Goal: Task Accomplishment & Management: Use online tool/utility

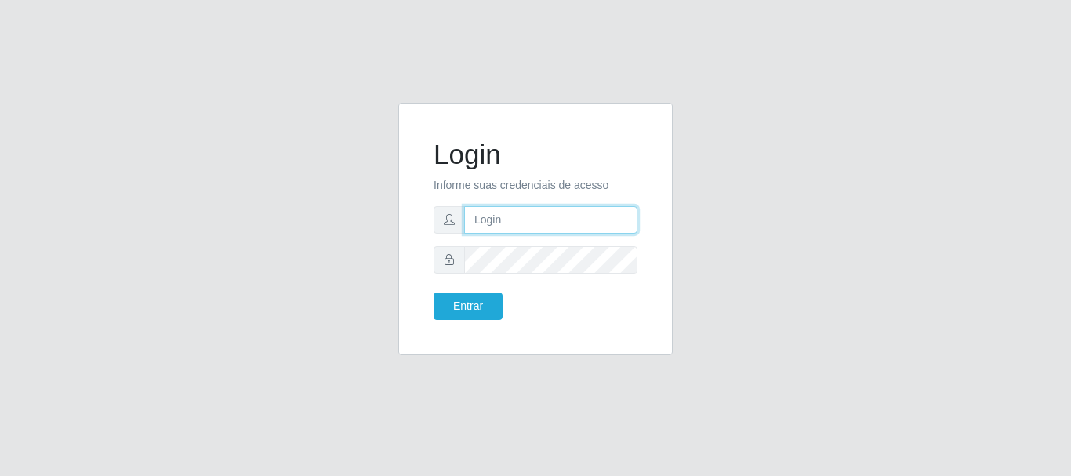
click at [524, 224] on input "text" at bounding box center [550, 219] width 173 height 27
type input "[EMAIL_ADDRESS][DOMAIN_NAME]"
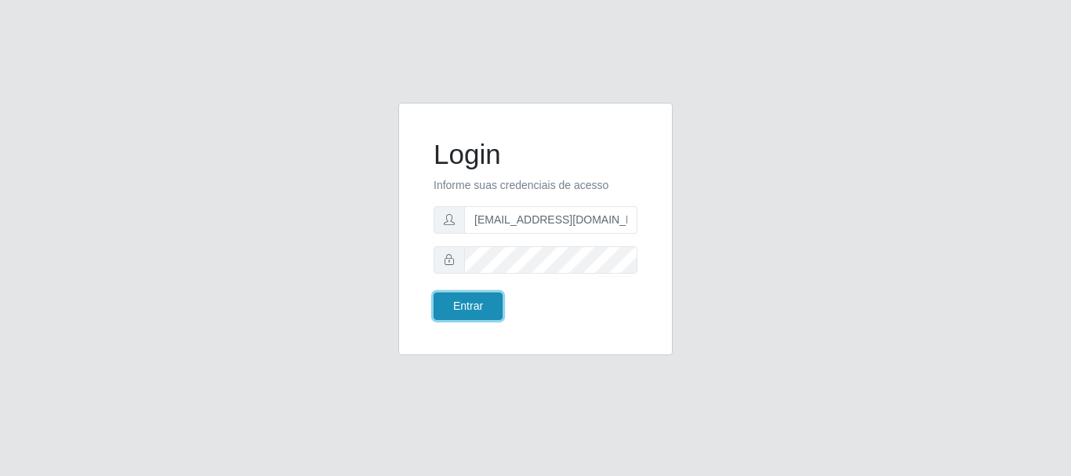
click at [495, 303] on button "Entrar" at bounding box center [468, 306] width 69 height 27
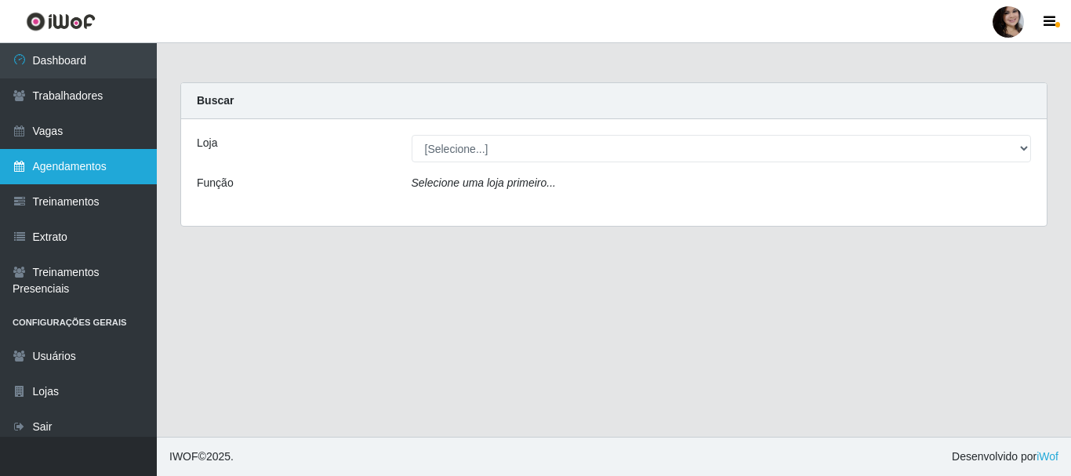
click at [76, 159] on link "Agendamentos" at bounding box center [78, 166] width 157 height 35
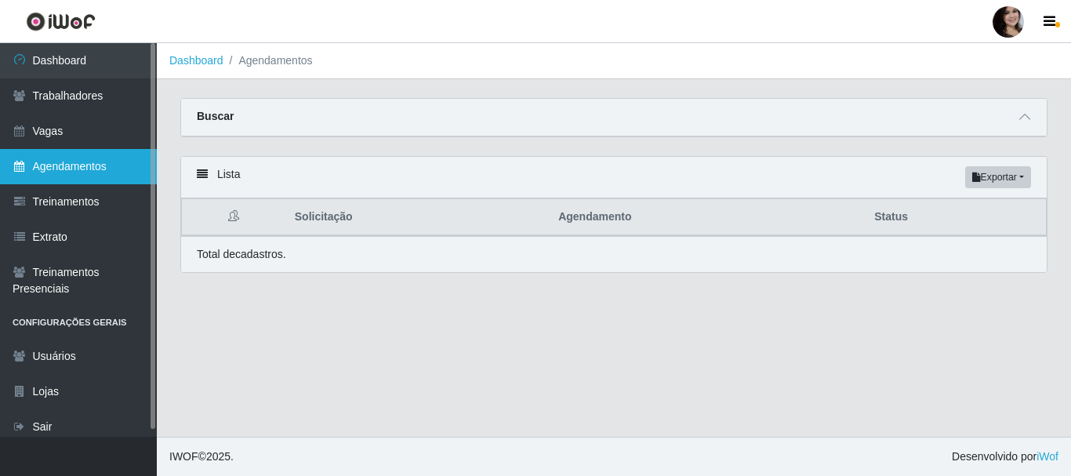
click at [95, 174] on link "Agendamentos" at bounding box center [78, 166] width 157 height 35
click at [105, 167] on link "Agendamentos" at bounding box center [78, 166] width 157 height 35
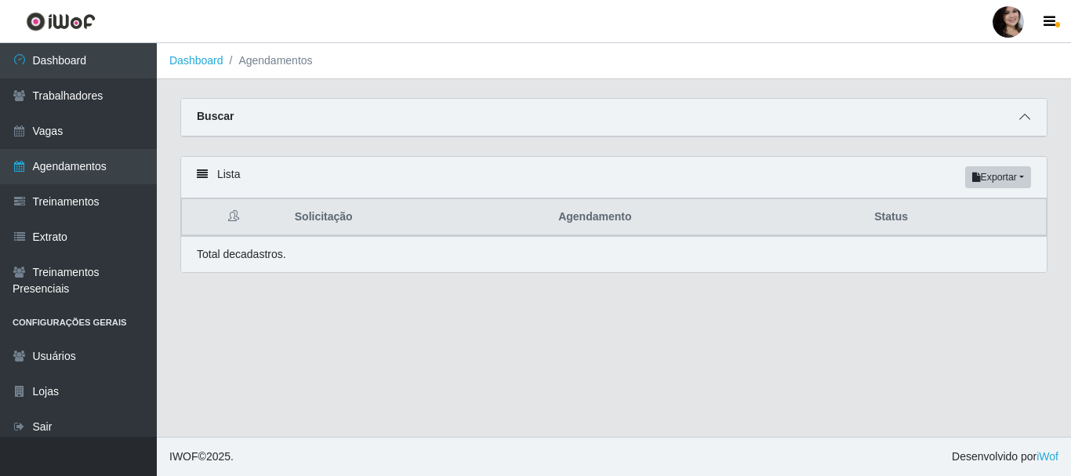
click at [1024, 118] on icon at bounding box center [1024, 116] width 11 height 11
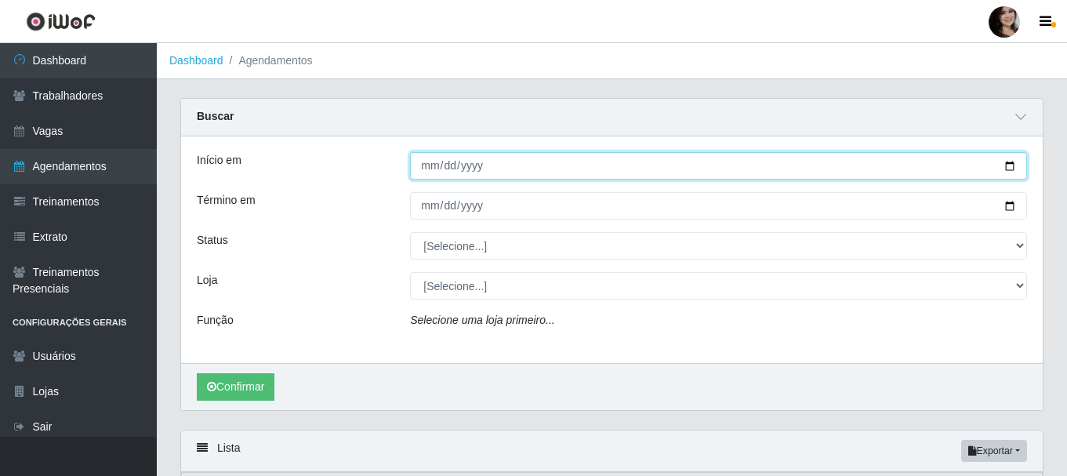
click at [1007, 170] on input "Início em" at bounding box center [718, 165] width 617 height 27
type input "[DATE]"
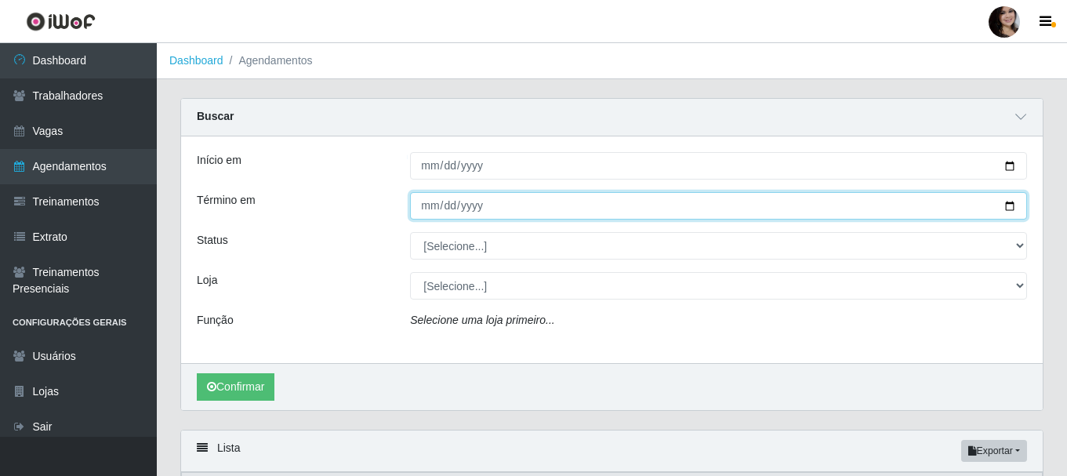
click at [1009, 209] on input "Término em" at bounding box center [718, 205] width 617 height 27
type input "[DATE]"
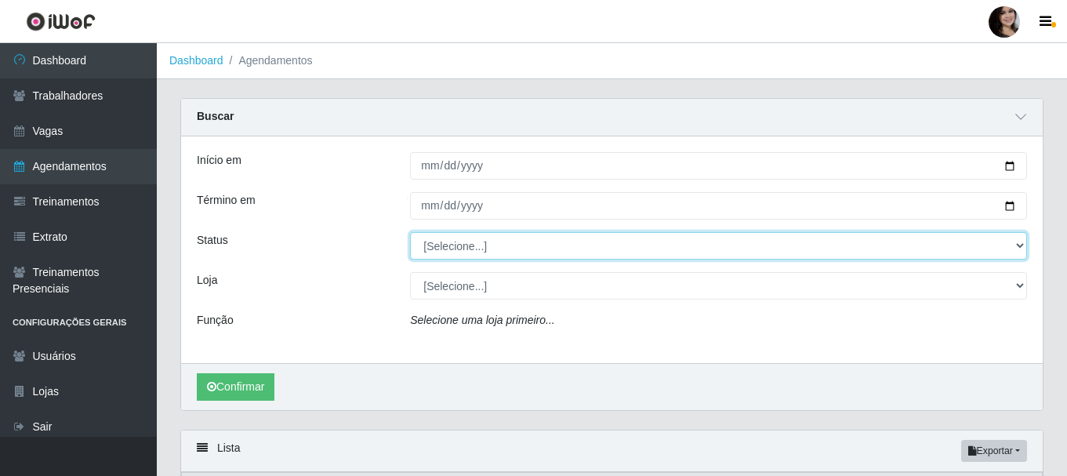
click at [1014, 245] on select "[Selecione...] AGENDADO AGUARDANDO LIBERAR EM ANDAMENTO EM REVISÃO FINALIZADO C…" at bounding box center [718, 245] width 617 height 27
select select "AGENDADO"
click at [410, 233] on select "[Selecione...] AGENDADO AGUARDANDO LIBERAR EM ANDAMENTO EM REVISÃO FINALIZADO C…" at bounding box center [718, 245] width 617 height 27
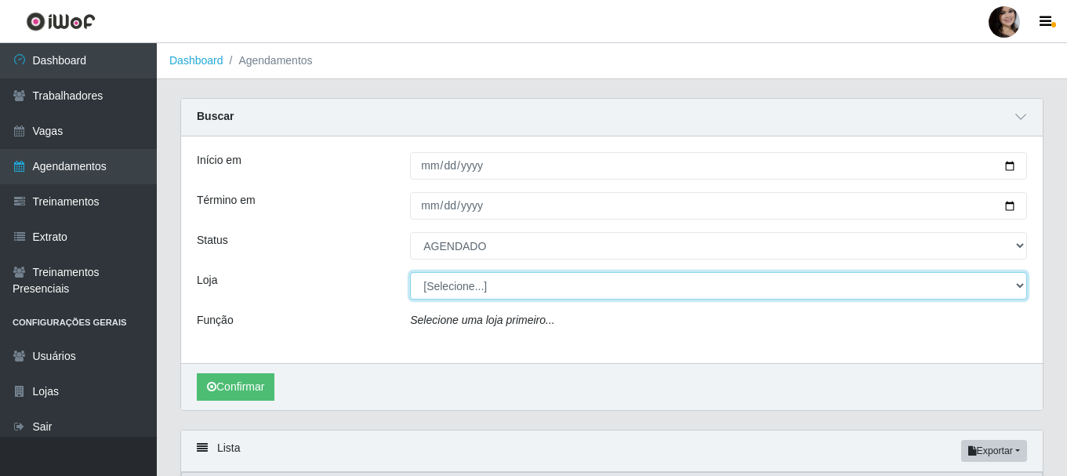
click at [1023, 285] on select "[Selecione...] SuperFácil Atacado - João Pessoa" at bounding box center [718, 285] width 617 height 27
select select "399"
click at [410, 273] on select "[Selecione...] SuperFácil Atacado - João Pessoa" at bounding box center [718, 285] width 617 height 27
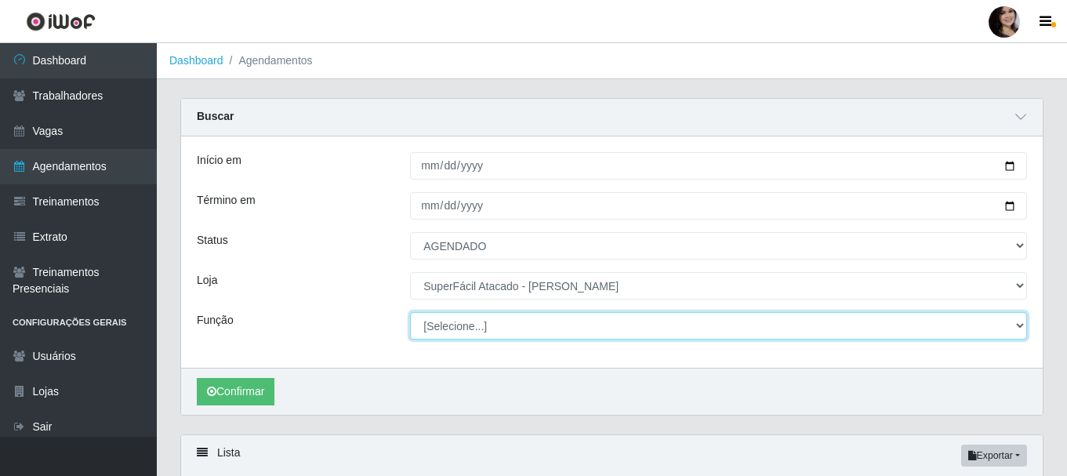
click at [935, 325] on select "[Selecione...] Embalador Embalador + Embalador ++ Operador de Caixa Operador de…" at bounding box center [718, 325] width 617 height 27
select select "1"
click at [410, 313] on select "[Selecione...] Embalador Embalador + Embalador ++ Operador de Caixa Operador de…" at bounding box center [718, 325] width 617 height 27
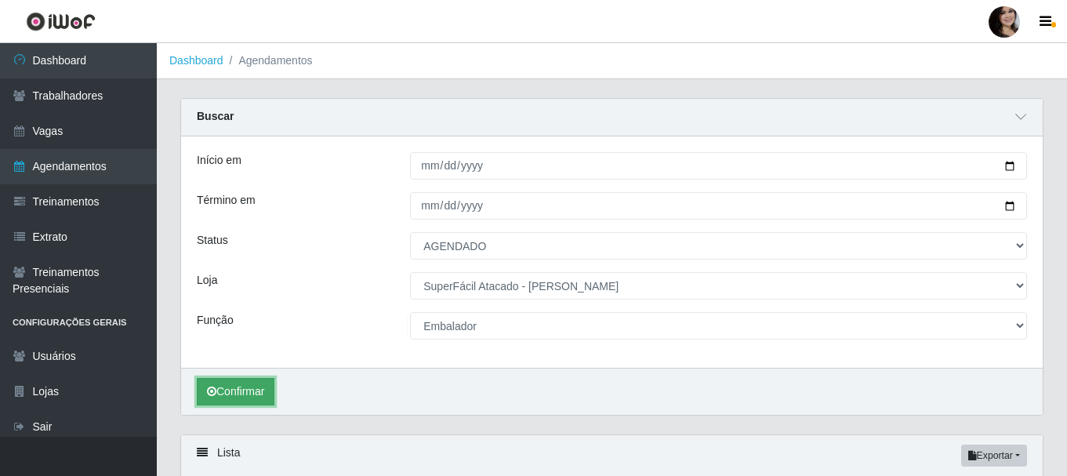
click at [246, 394] on button "Confirmar" at bounding box center [236, 391] width 78 height 27
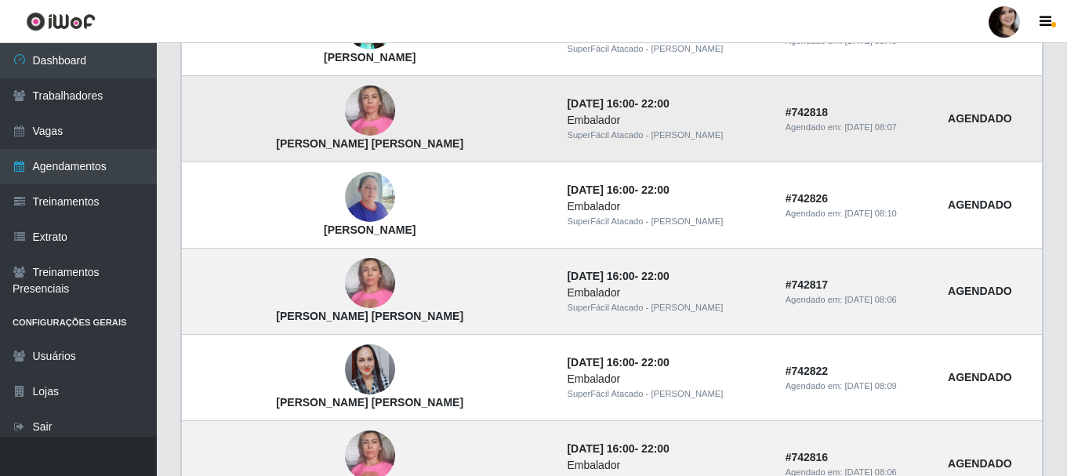
scroll to position [1440, 0]
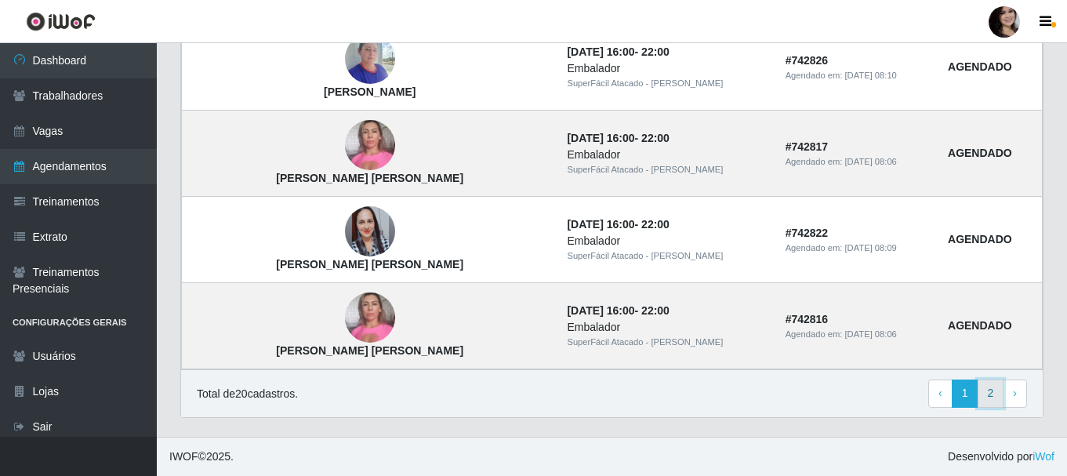
click at [991, 400] on link "2" at bounding box center [991, 394] width 27 height 28
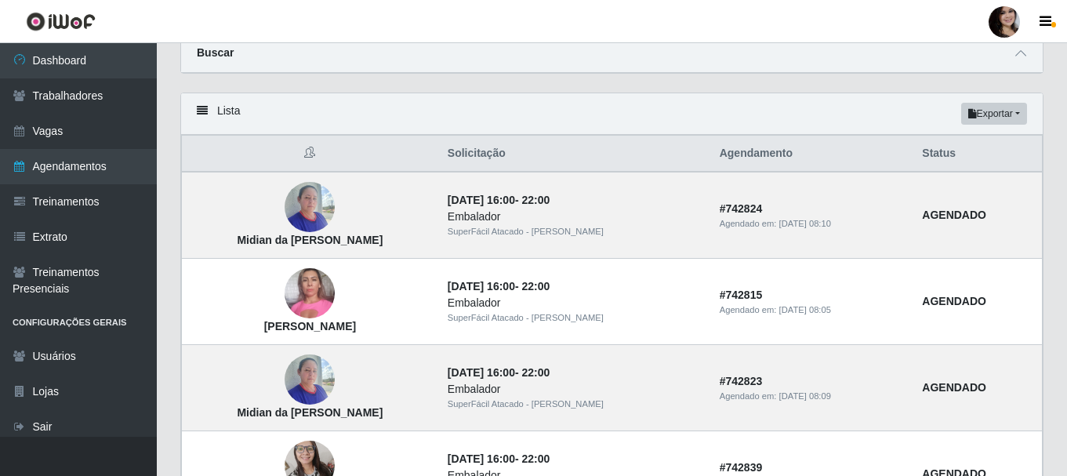
scroll to position [142, 0]
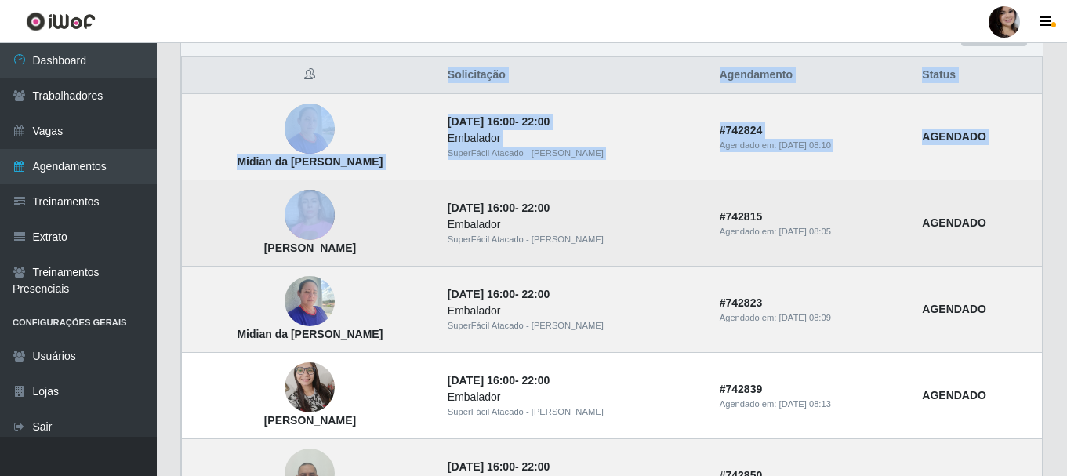
drag, startPoint x: 184, startPoint y: 45, endPoint x: 206, endPoint y: 193, distance: 149.1
click at [206, 193] on div "Lista Exportar PDF Excel Solicitação Agendamento Status Midian da Silva Bernard…" at bounding box center [611, 294] width 863 height 560
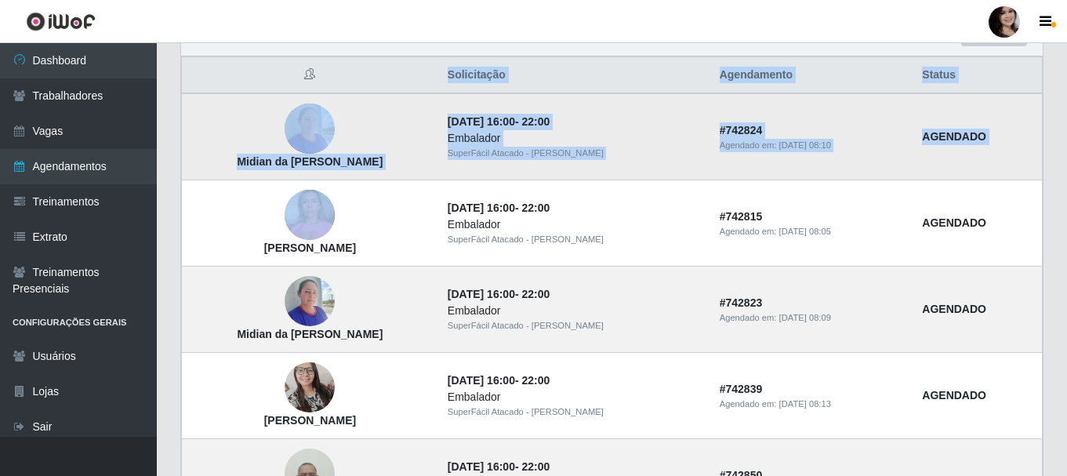
click at [239, 105] on td "Midian da Silva Bernardino" at bounding box center [310, 136] width 256 height 87
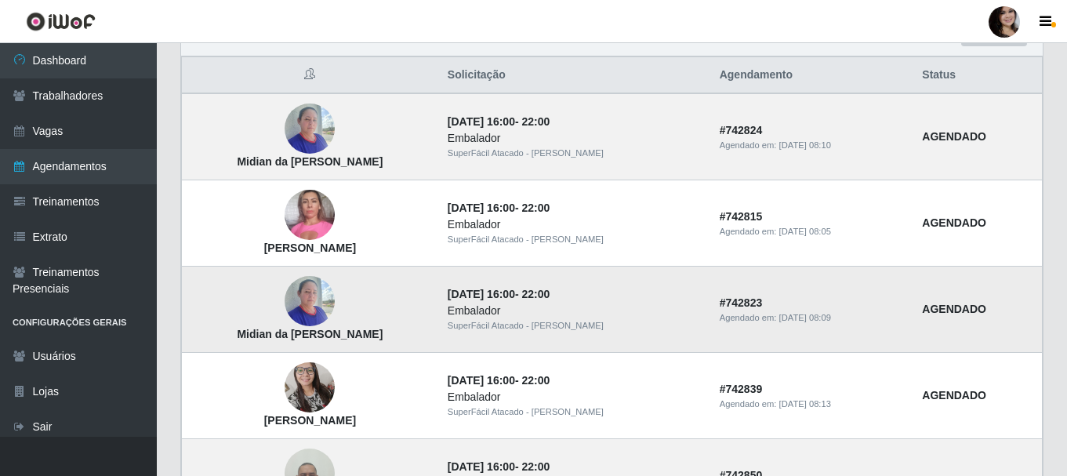
scroll to position [220, 0]
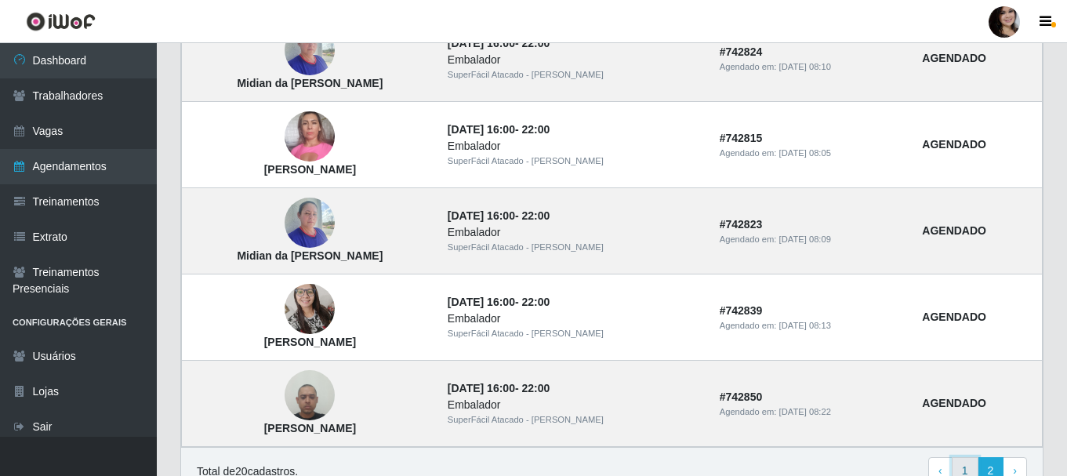
click at [963, 463] on link "1" at bounding box center [965, 471] width 27 height 28
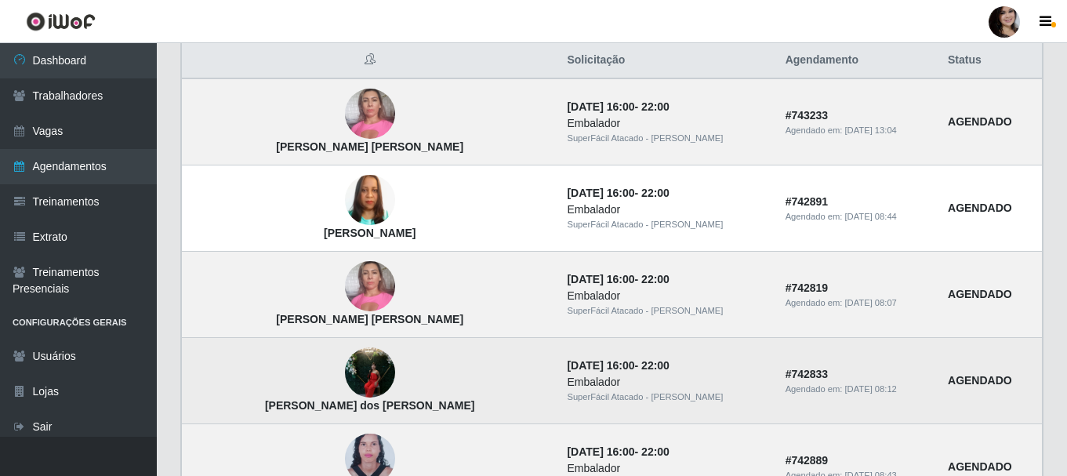
scroll to position [78, 0]
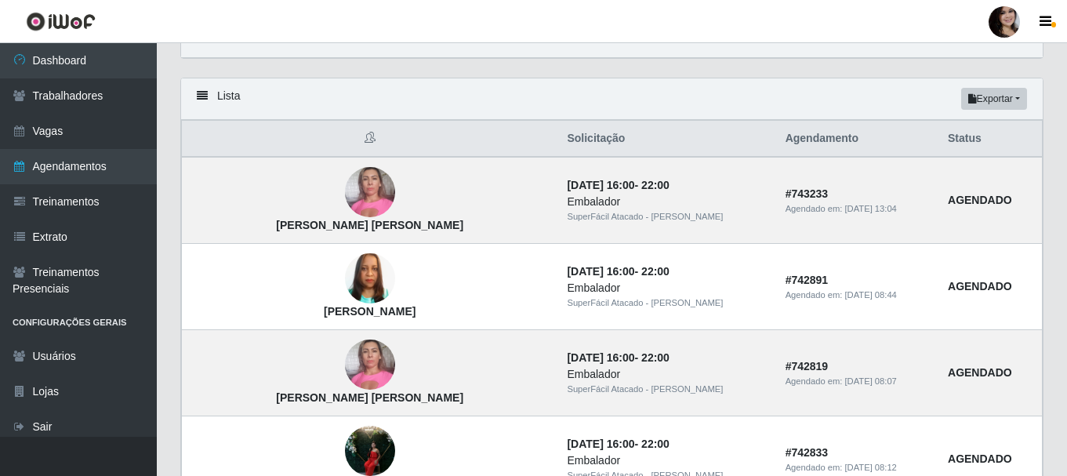
click at [1013, 20] on div at bounding box center [1004, 21] width 31 height 31
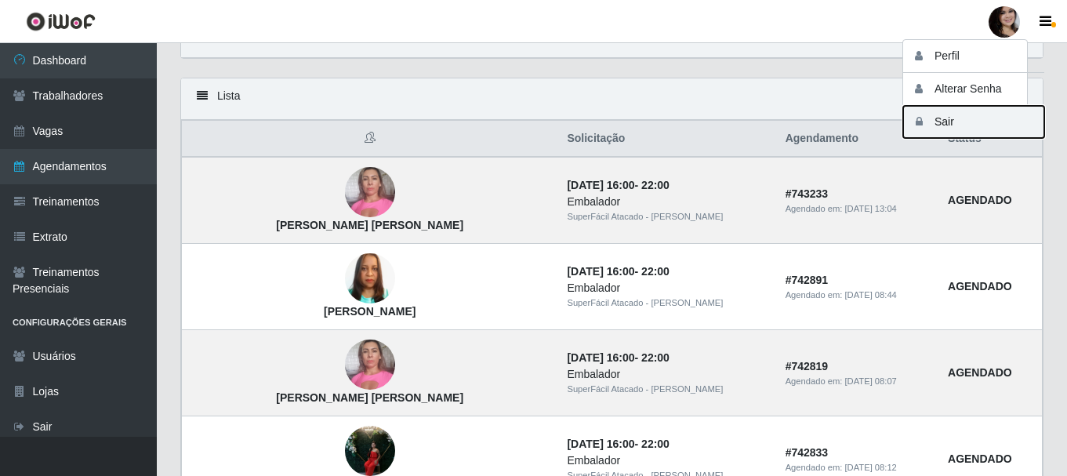
click at [972, 119] on button "Sair" at bounding box center [973, 122] width 141 height 32
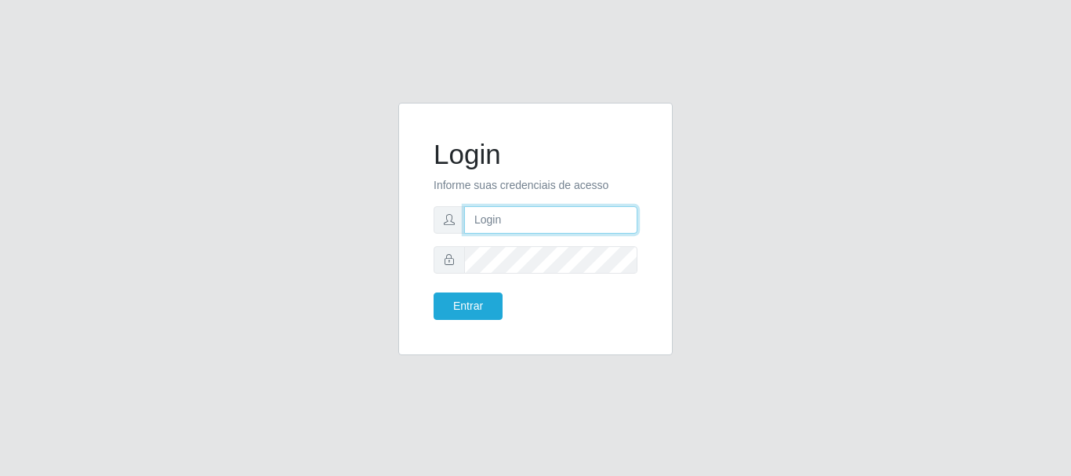
click at [543, 223] on input "text" at bounding box center [550, 219] width 173 height 27
click at [434, 293] on button "Entrar" at bounding box center [468, 306] width 69 height 27
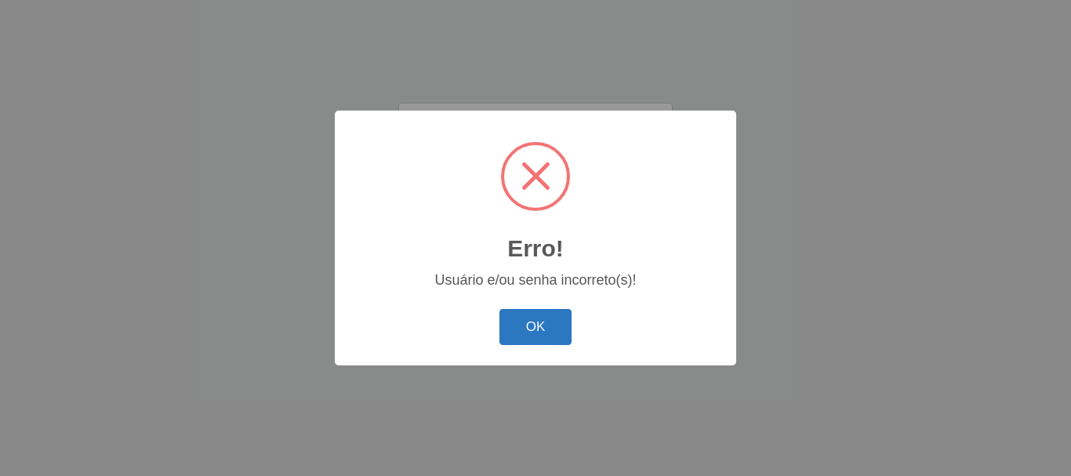
click at [558, 337] on button "OK" at bounding box center [536, 327] width 73 height 37
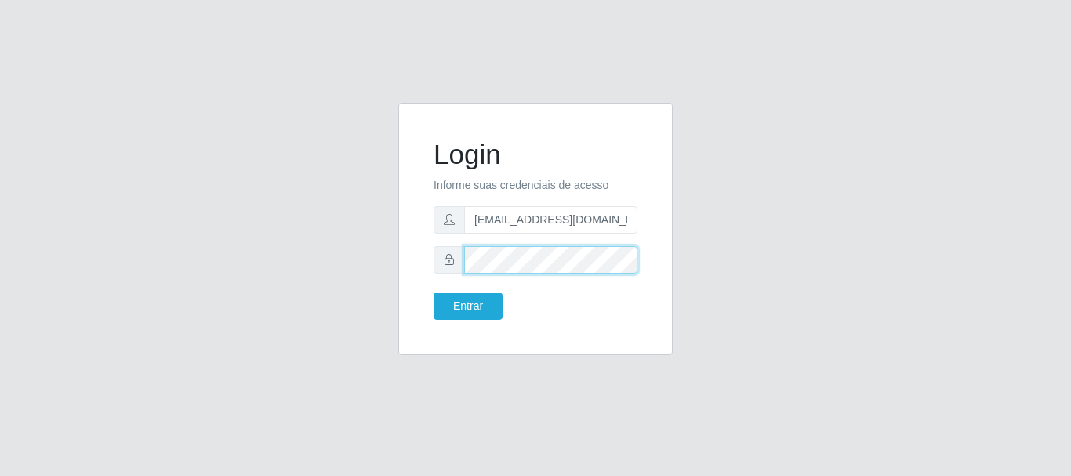
click at [434, 293] on button "Entrar" at bounding box center [468, 306] width 69 height 27
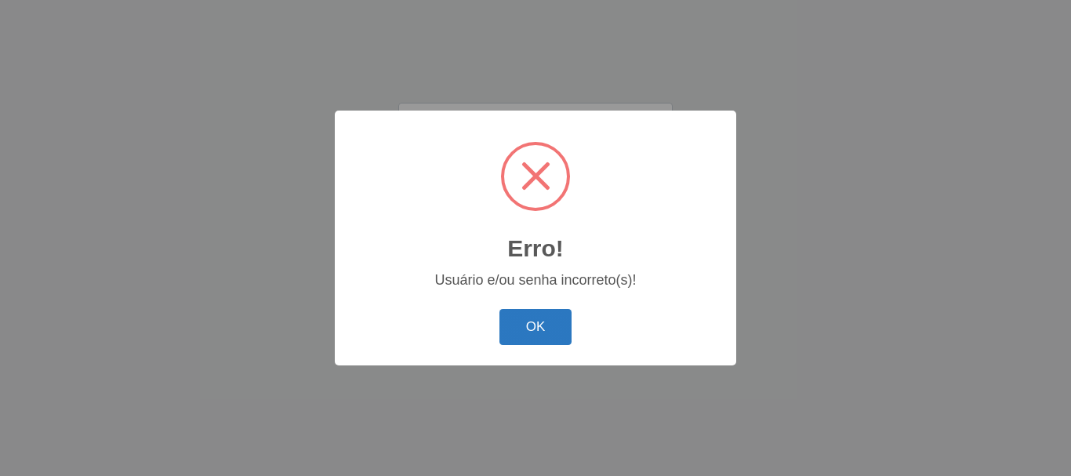
click at [525, 320] on button "OK" at bounding box center [536, 327] width 73 height 37
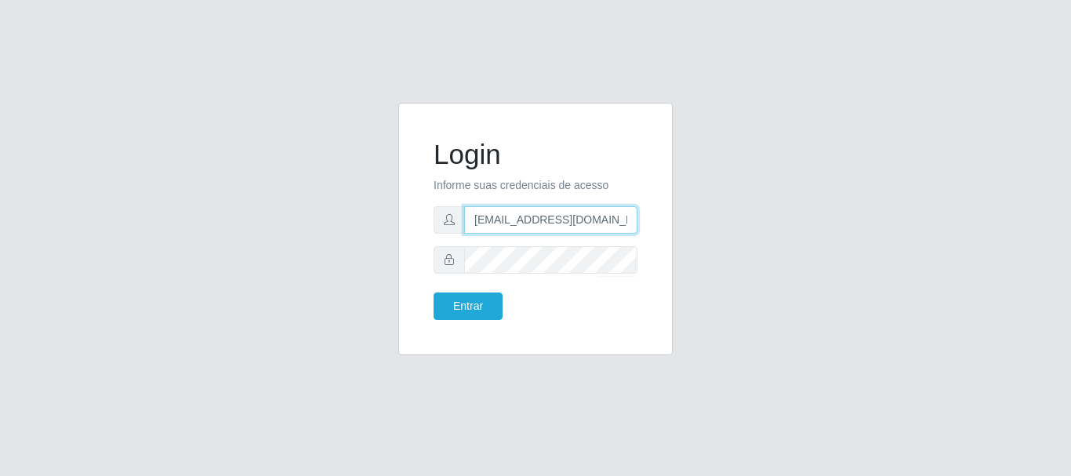
click at [609, 219] on input "ursier@nordestao.com" at bounding box center [550, 219] width 173 height 27
type input "u"
type input "dayanaserafim3@gmail.com"
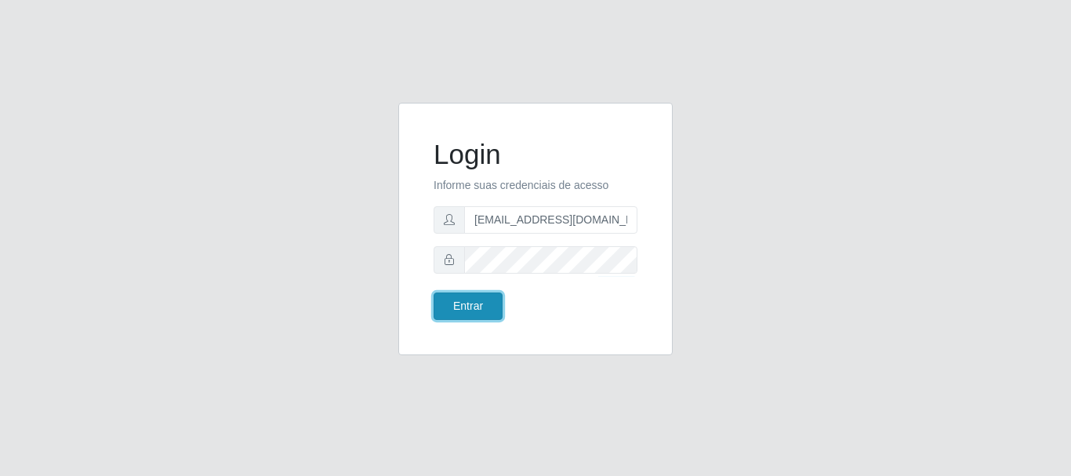
click at [489, 301] on button "Entrar" at bounding box center [468, 306] width 69 height 27
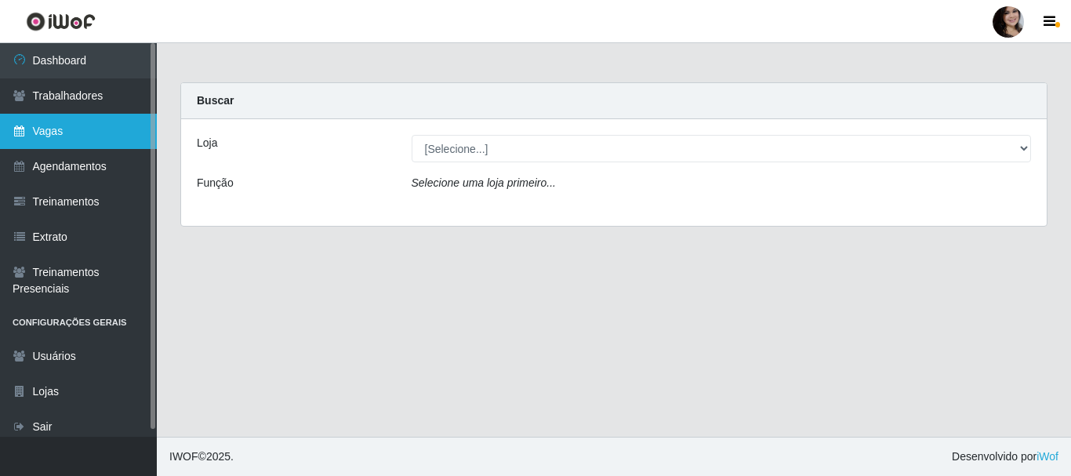
click at [64, 129] on link "Vagas" at bounding box center [78, 131] width 157 height 35
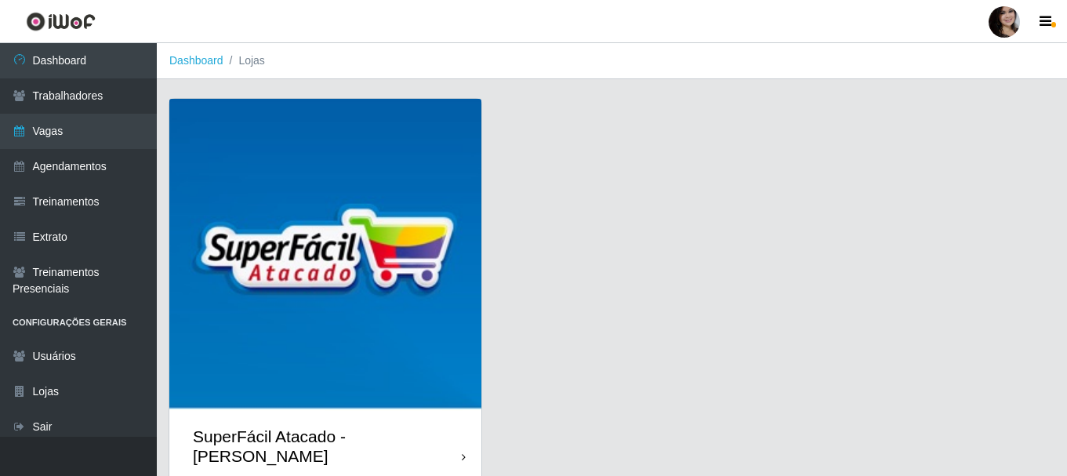
click at [463, 449] on div at bounding box center [464, 457] width 4 height 16
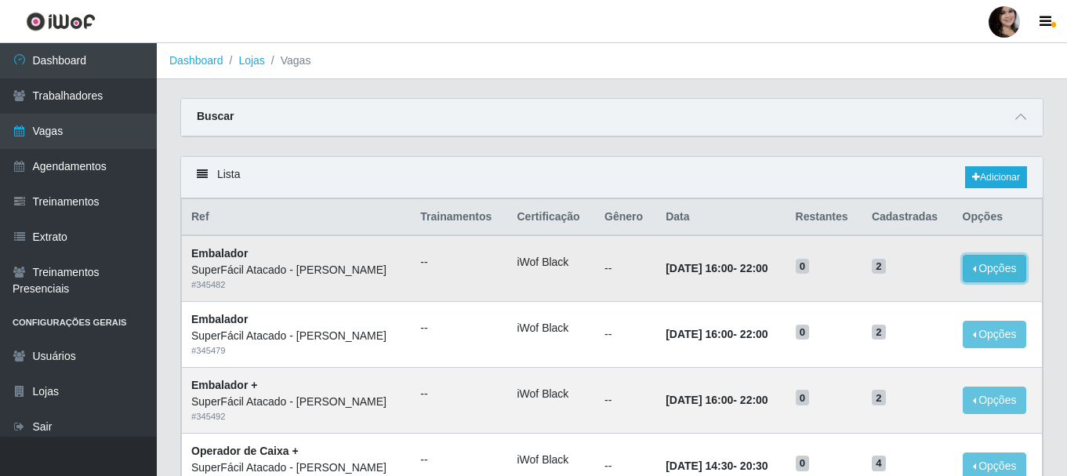
click at [990, 268] on button "Opções" at bounding box center [995, 268] width 64 height 27
click at [891, 274] on link "Editar" at bounding box center [874, 271] width 45 height 13
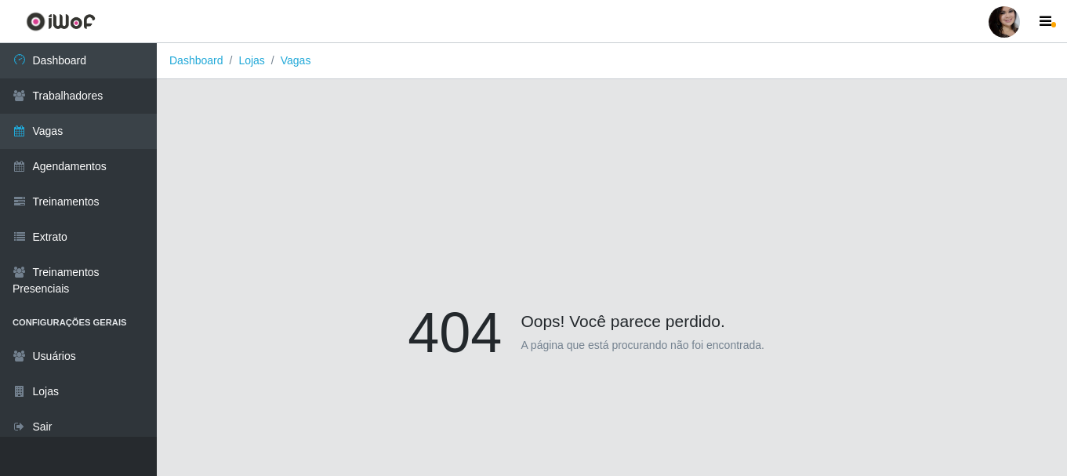
click at [249, 217] on div "404 Oops! Você parece perdido. A página que está procurando não foi encontrada." at bounding box center [611, 336] width 863 height 476
click at [291, 58] on link "Vagas" at bounding box center [296, 60] width 31 height 13
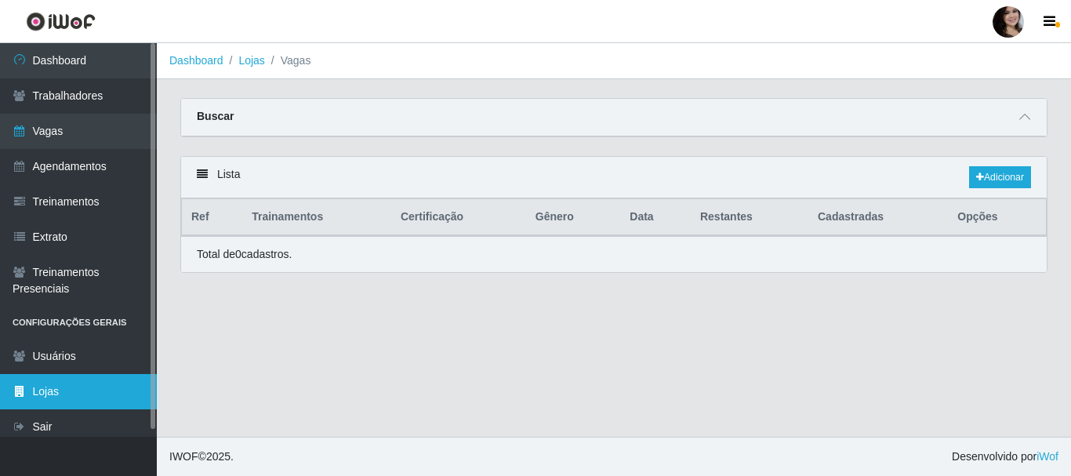
click at [68, 392] on link "Lojas" at bounding box center [78, 391] width 157 height 35
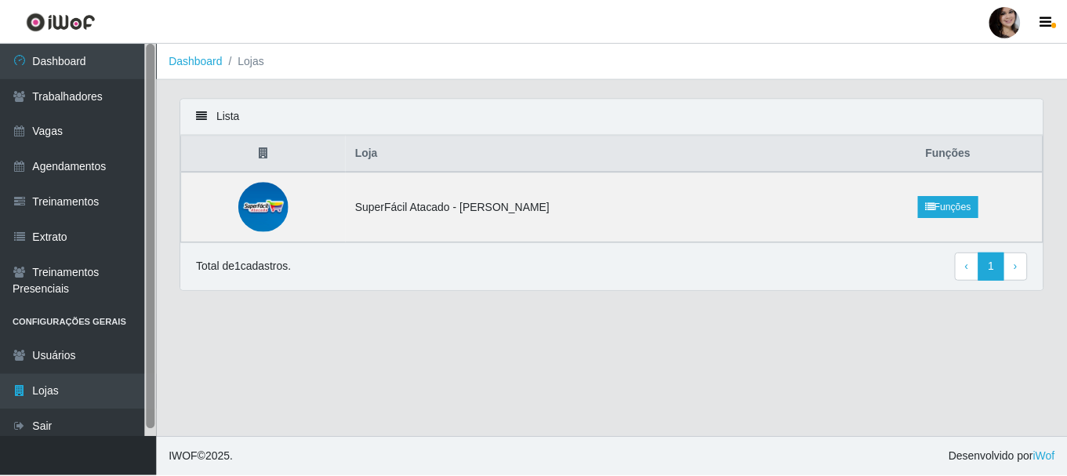
scroll to position [8, 0]
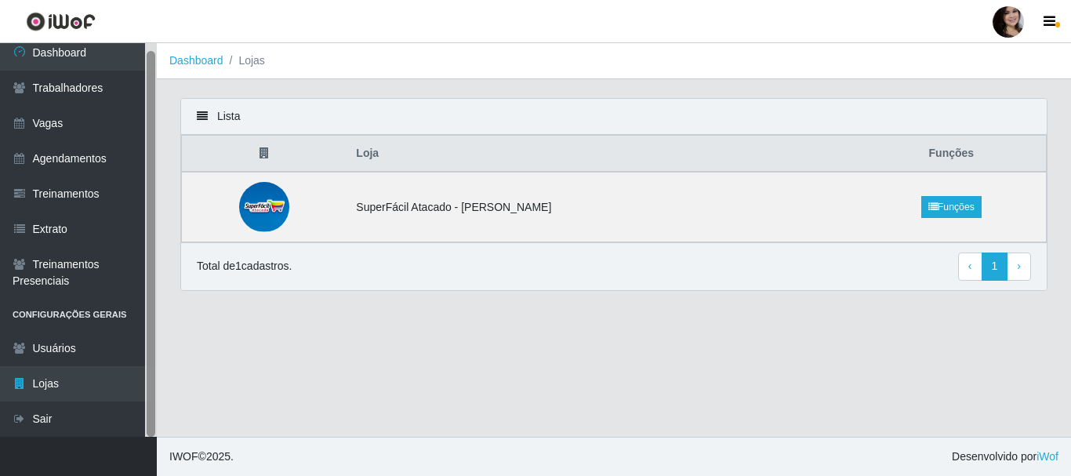
click at [145, 365] on div at bounding box center [151, 240] width 12 height 394
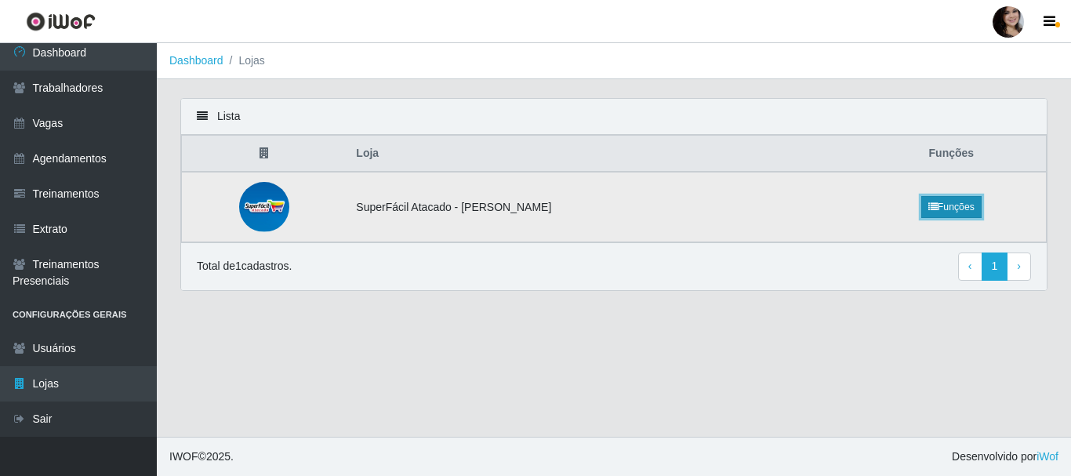
click at [929, 207] on icon at bounding box center [933, 206] width 9 height 9
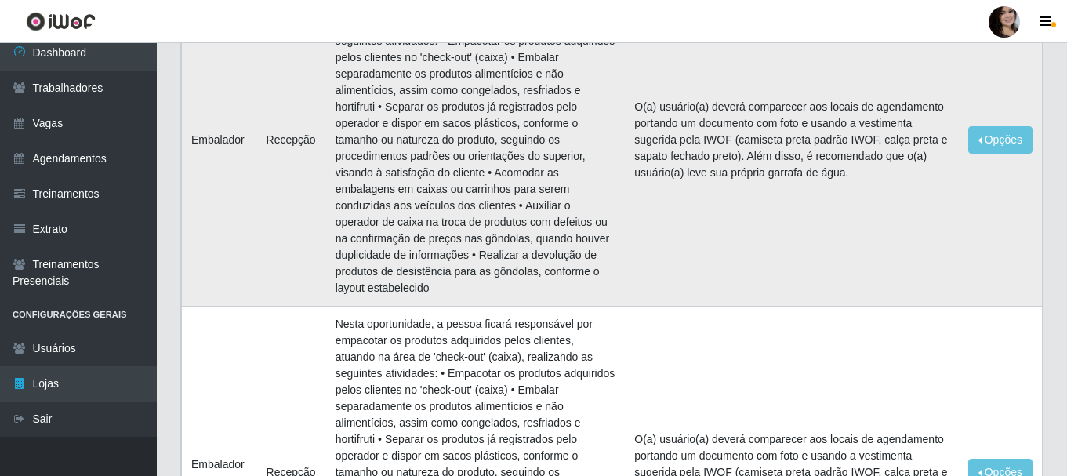
scroll to position [235, 0]
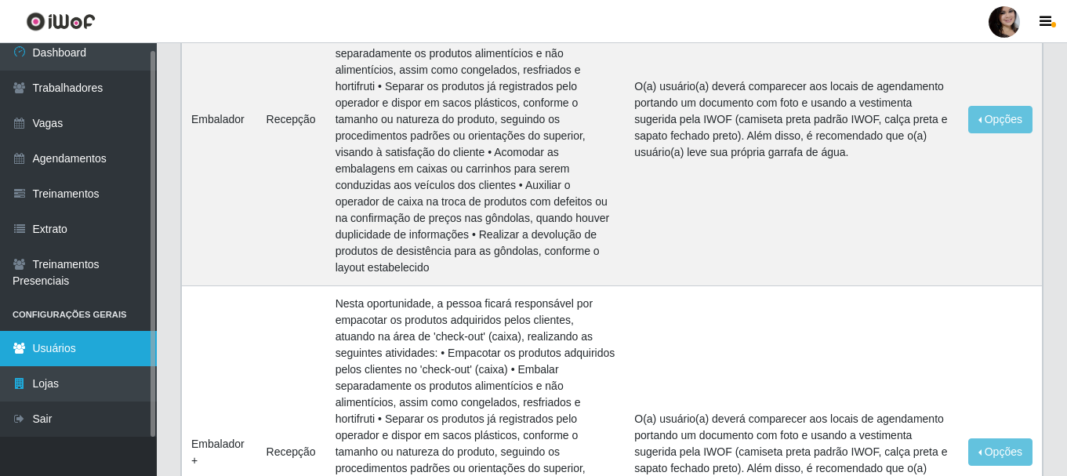
click at [72, 346] on link "Usuários" at bounding box center [78, 348] width 157 height 35
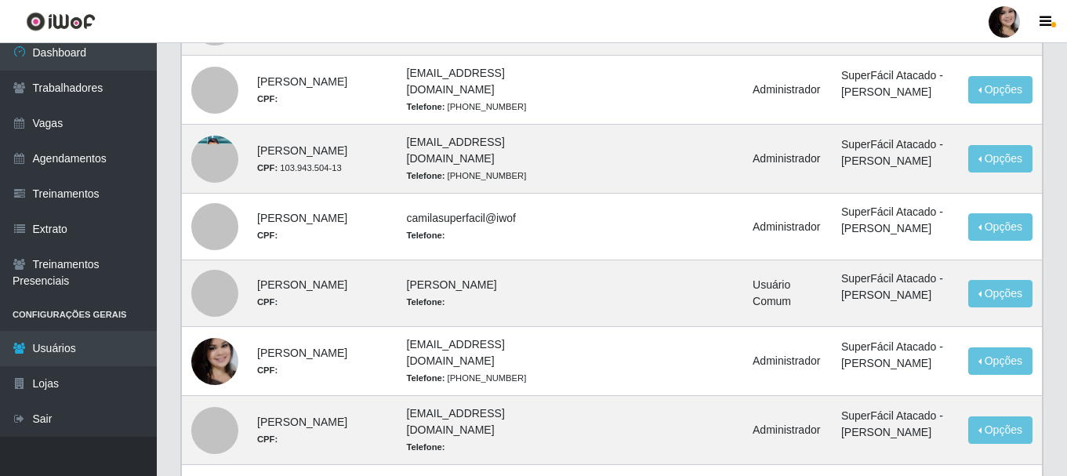
scroll to position [392, 0]
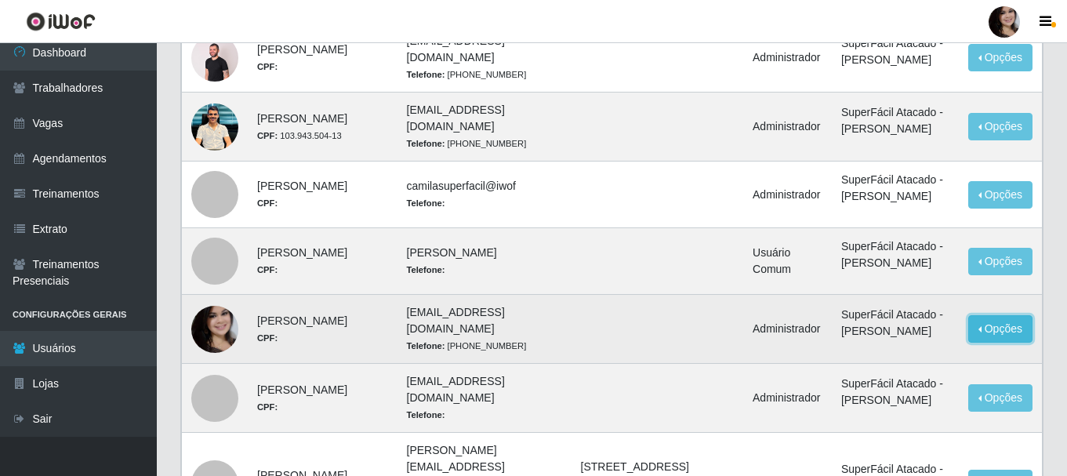
click at [997, 343] on button "Opções" at bounding box center [1001, 328] width 64 height 27
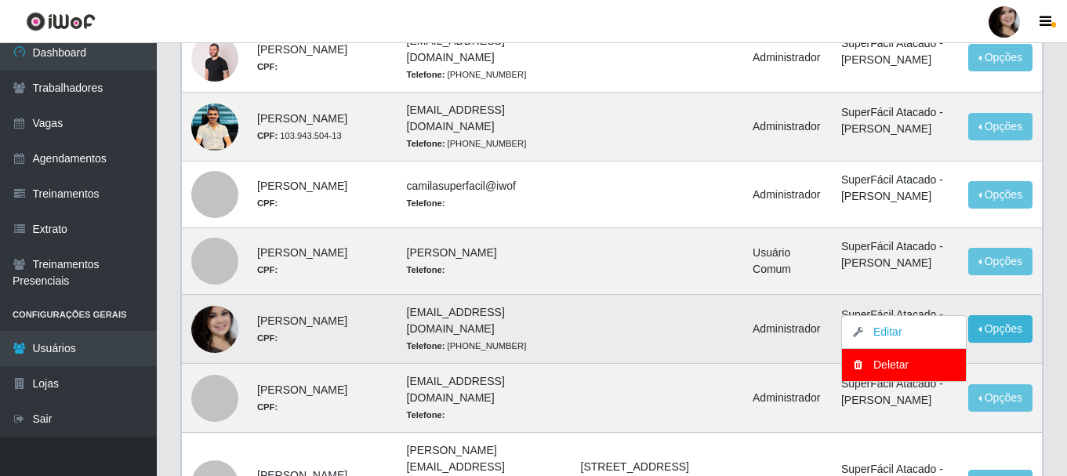
click at [667, 364] on td at bounding box center [658, 329] width 172 height 69
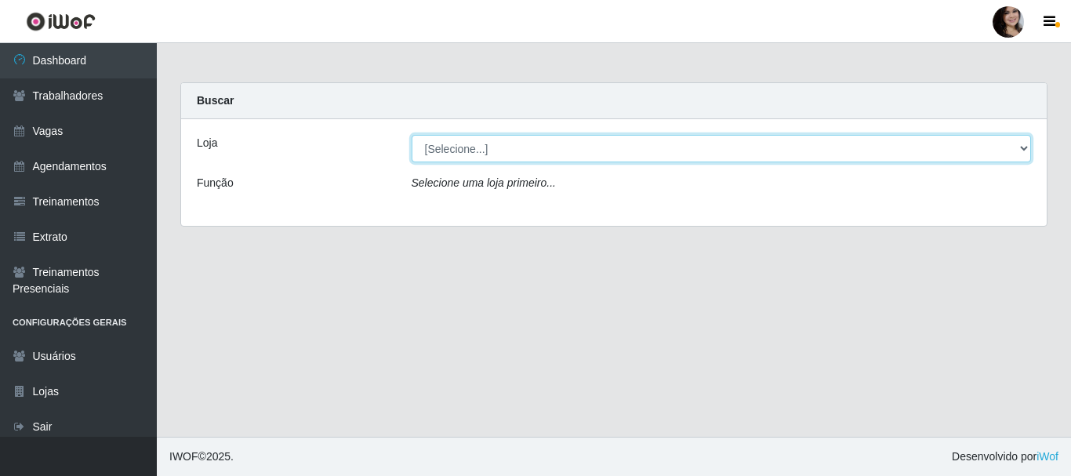
click at [481, 151] on select "[Selecione...] SuperFácil Atacado - João Pessoa" at bounding box center [722, 148] width 620 height 27
click at [412, 135] on select "[Selecione...] SuperFácil Atacado - João Pessoa" at bounding box center [722, 148] width 620 height 27
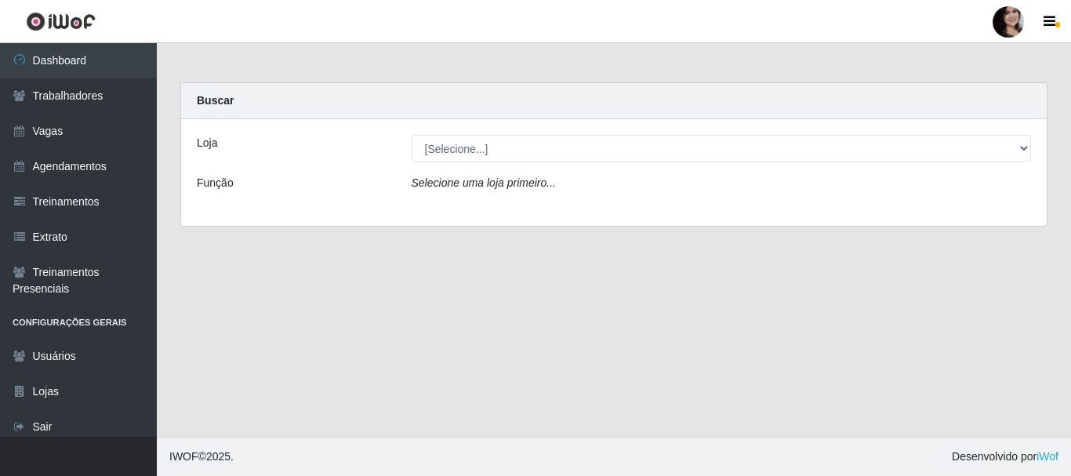
drag, startPoint x: 456, startPoint y: 214, endPoint x: 452, endPoint y: 236, distance: 22.2
click at [456, 224] on div "Loja [Selecione...] SuperFácil Atacado - João Pessoa Função Selecione uma loja …" at bounding box center [614, 172] width 866 height 107
click at [1017, 22] on div at bounding box center [1008, 21] width 31 height 31
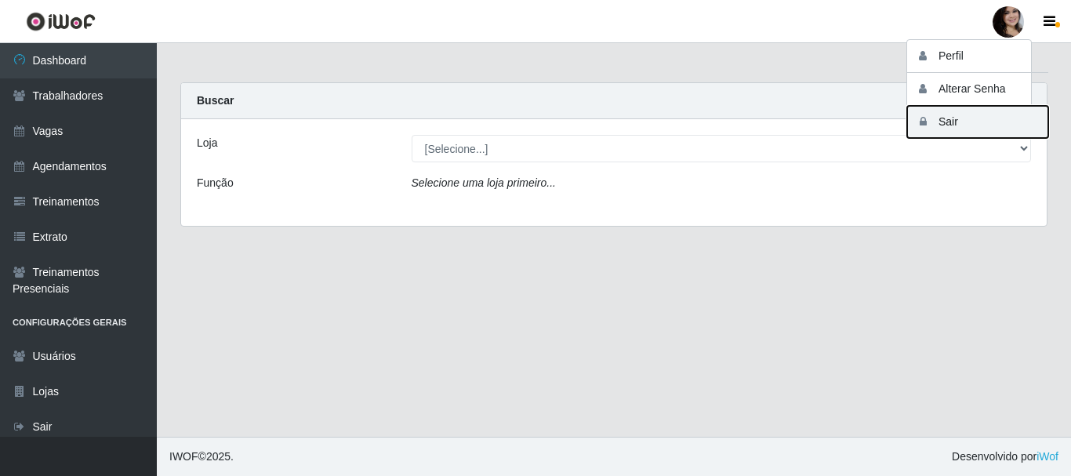
click at [947, 125] on button "Sair" at bounding box center [977, 122] width 141 height 32
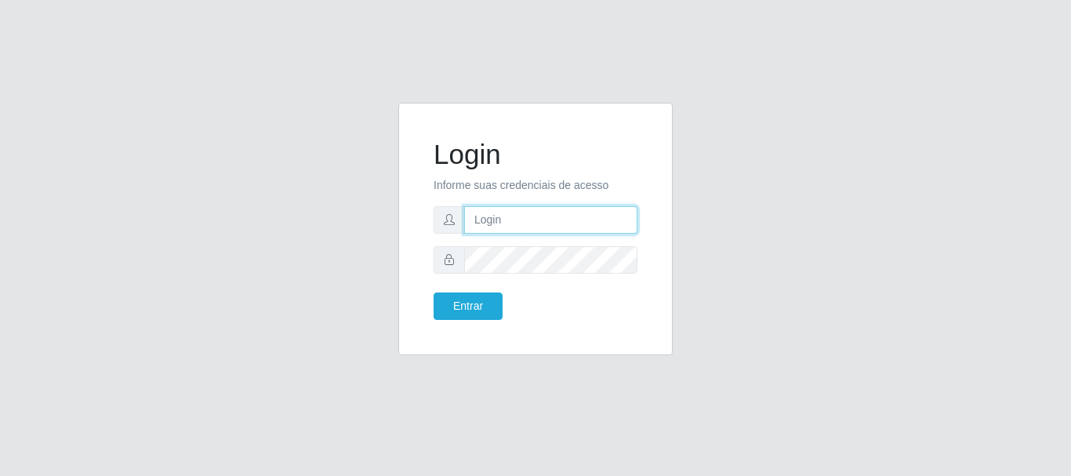
click at [494, 224] on input "text" at bounding box center [550, 219] width 173 height 27
type input "[EMAIL_ADDRESS][DOMAIN_NAME]"
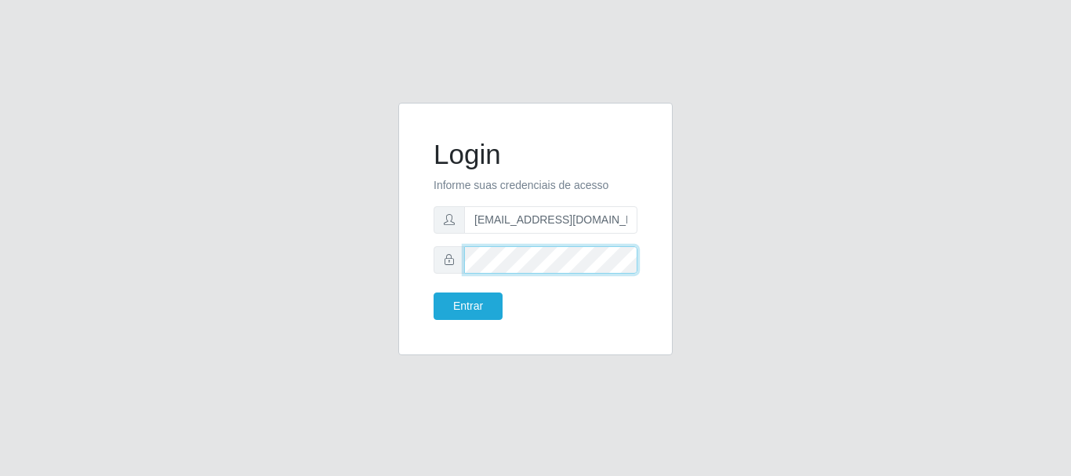
click at [434, 293] on button "Entrar" at bounding box center [468, 306] width 69 height 27
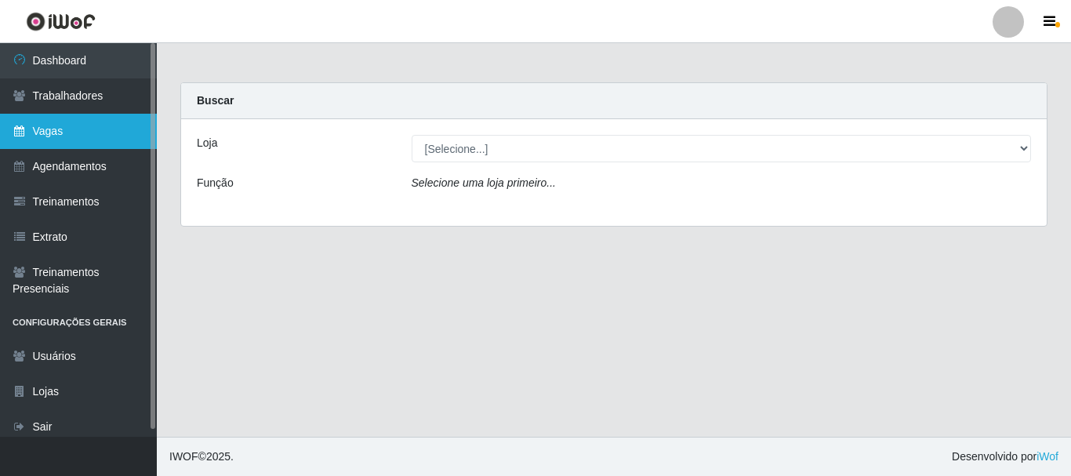
click at [51, 129] on link "Vagas" at bounding box center [78, 131] width 157 height 35
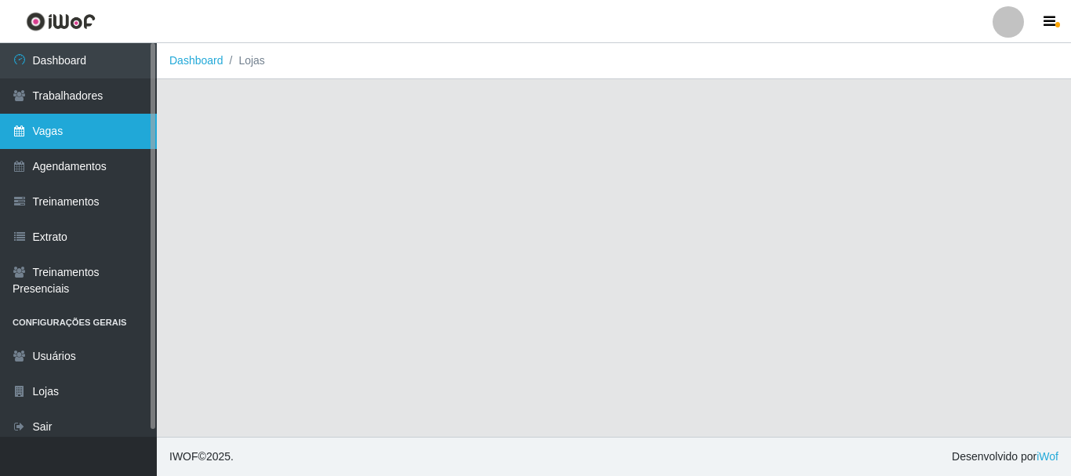
click at [42, 133] on link "Vagas" at bounding box center [78, 131] width 157 height 35
click at [46, 132] on link "Vagas" at bounding box center [78, 131] width 157 height 35
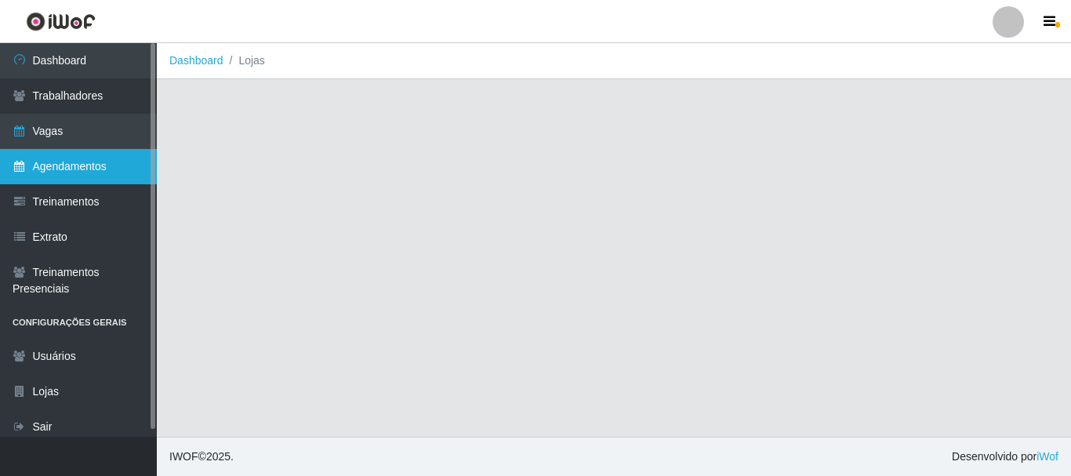
click at [93, 166] on link "Agendamentos" at bounding box center [78, 166] width 157 height 35
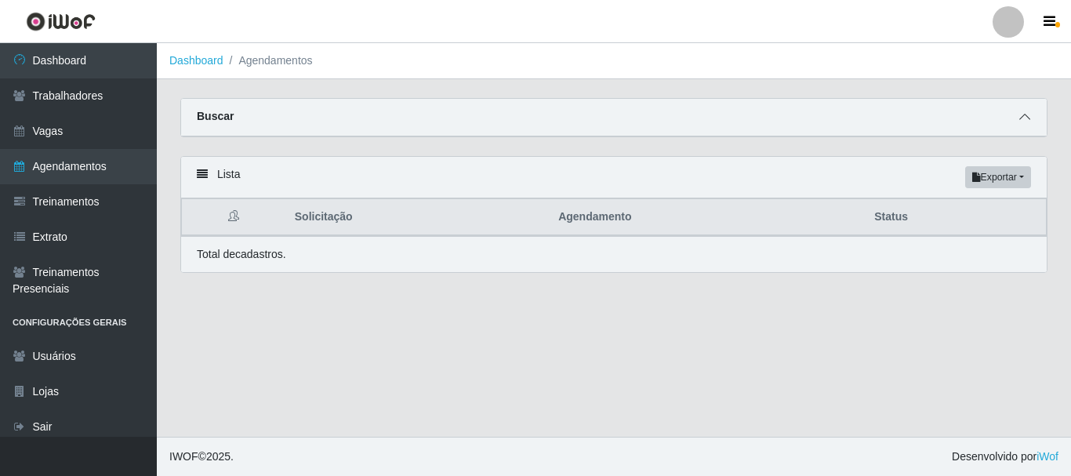
click at [1021, 118] on icon at bounding box center [1024, 116] width 11 height 11
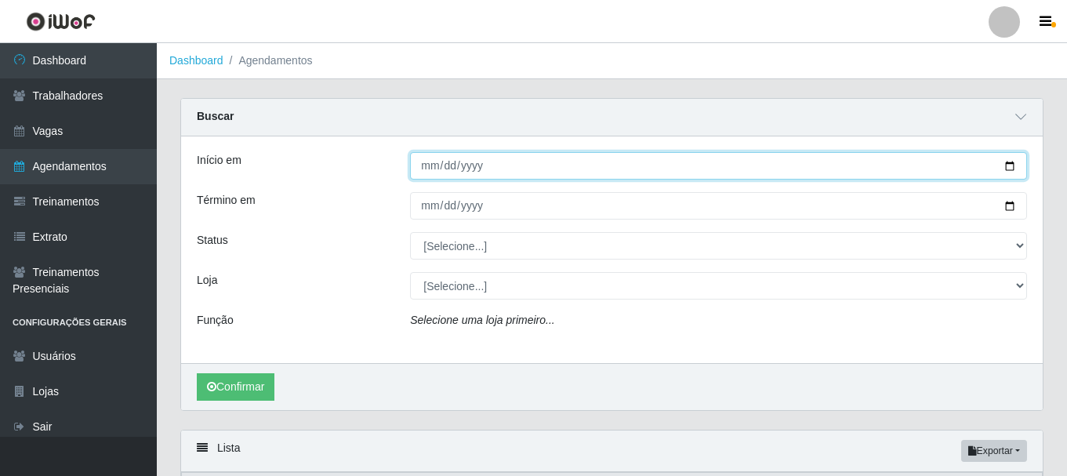
click at [1010, 168] on input "Início em" at bounding box center [718, 165] width 617 height 27
type input "2025-09-16"
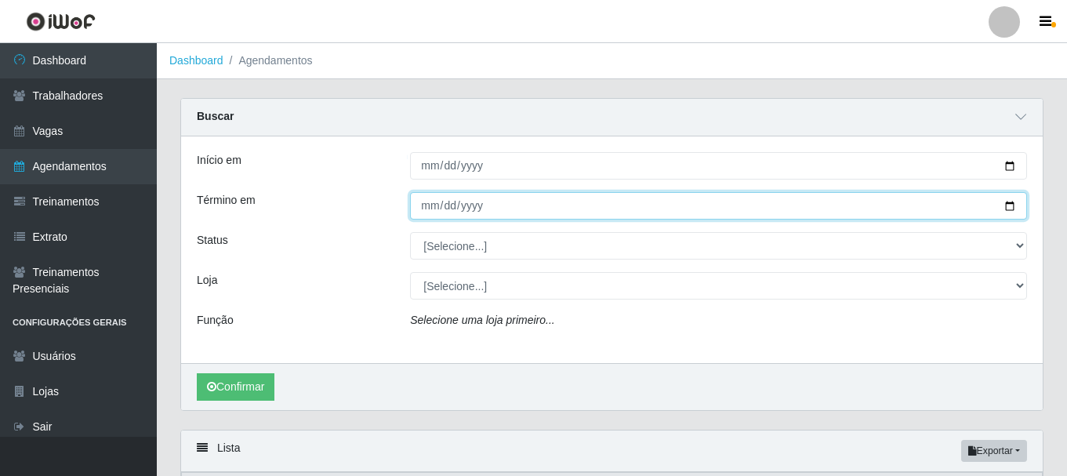
click at [1009, 205] on input "Término em" at bounding box center [718, 205] width 617 height 27
type input "2025-09-30"
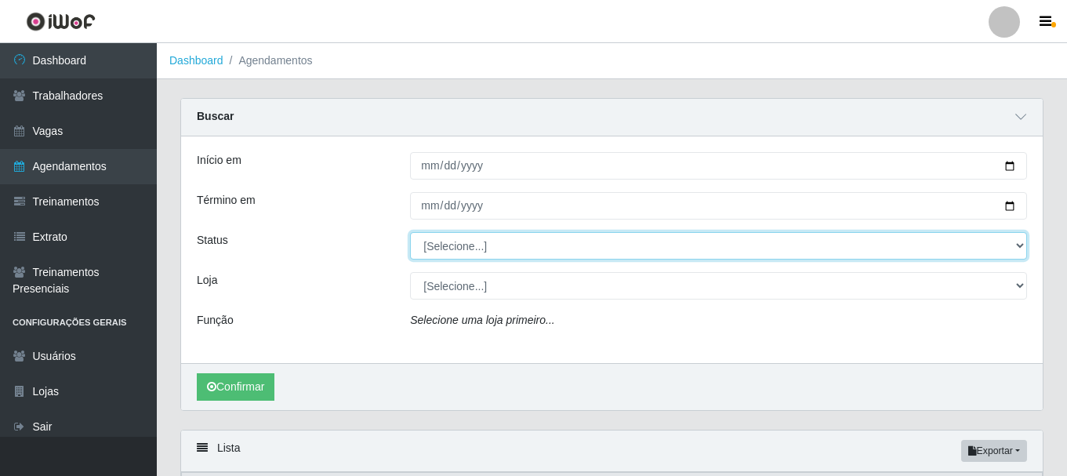
click at [1016, 247] on select "[Selecione...] AGENDADO AGUARDANDO LIBERAR EM ANDAMENTO EM REVISÃO FINALIZADO C…" at bounding box center [718, 245] width 617 height 27
select select "AGENDADO"
click at [410, 233] on select "[Selecione...] AGENDADO AGUARDANDO LIBERAR EM ANDAMENTO EM REVISÃO FINALIZADO C…" at bounding box center [718, 245] width 617 height 27
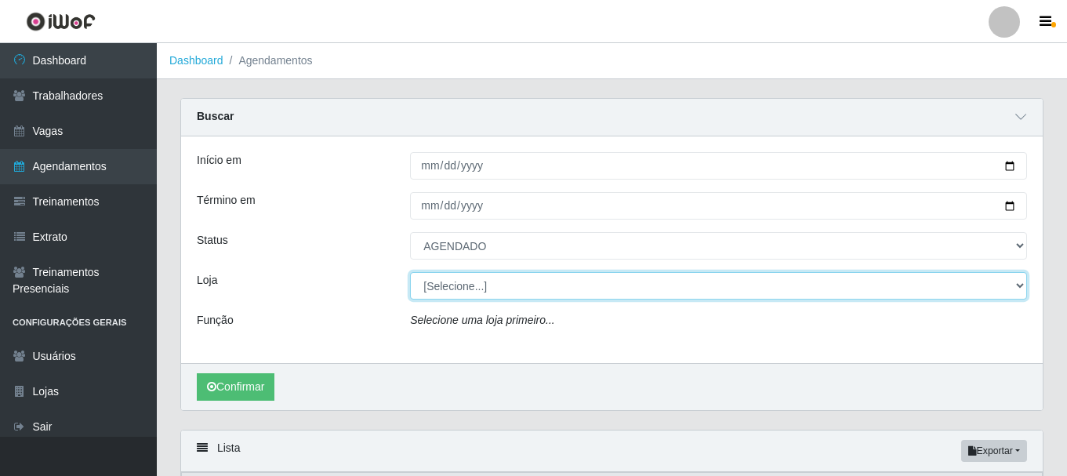
click at [1021, 290] on select "[Selecione...] SuperFácil Atacado - Rodoviária" at bounding box center [718, 285] width 617 height 27
click at [410, 273] on select "[Selecione...] SuperFácil Atacado - Rodoviária" at bounding box center [718, 285] width 617 height 27
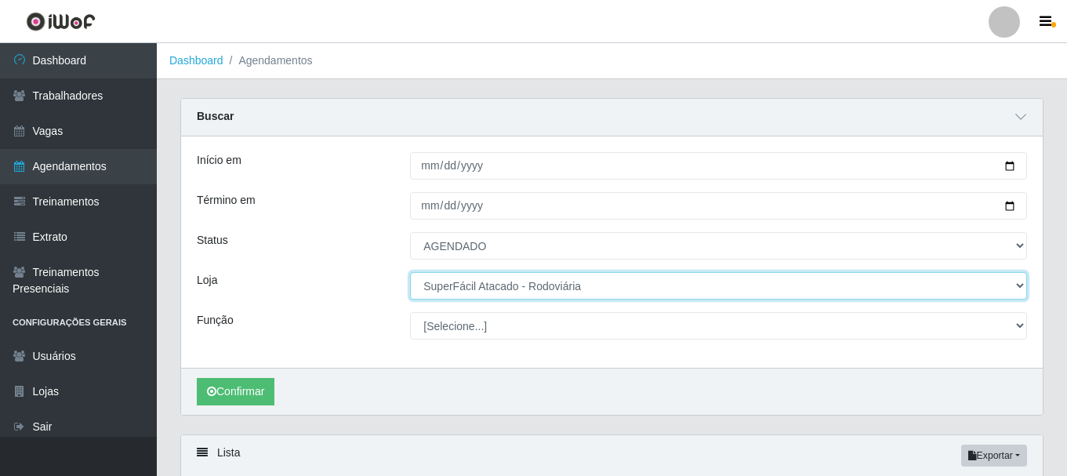
click at [1013, 286] on select "[Selecione...] SuperFácil Atacado - Rodoviária" at bounding box center [718, 285] width 617 height 27
select select "[Selecione...]"
click at [410, 273] on select "[Selecione...] SuperFácil Atacado - Rodoviária" at bounding box center [718, 285] width 617 height 27
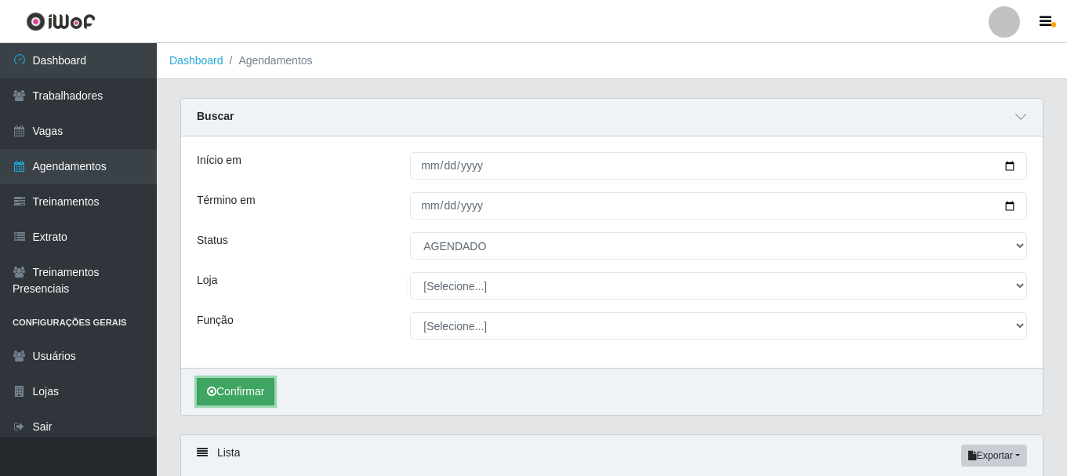
click at [255, 400] on button "Confirmar" at bounding box center [236, 391] width 78 height 27
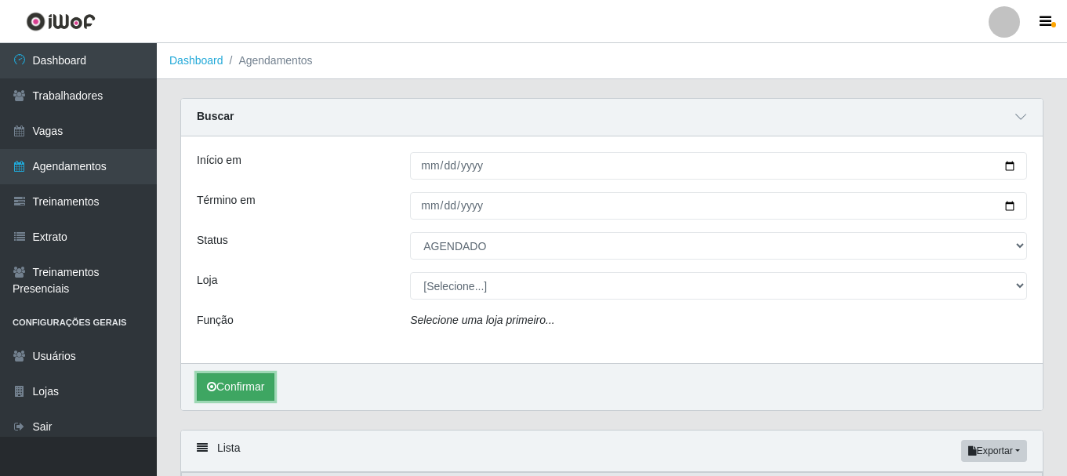
click at [251, 391] on button "Confirmar" at bounding box center [236, 386] width 78 height 27
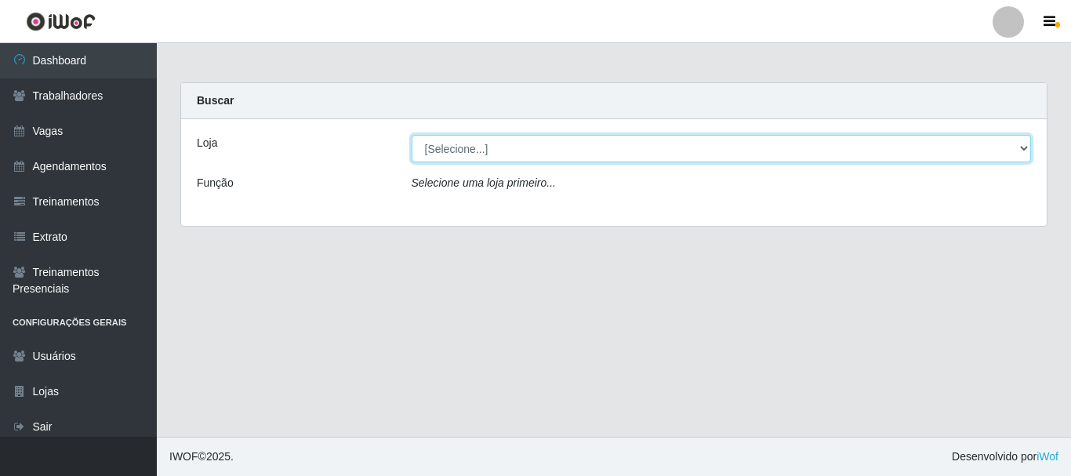
drag, startPoint x: 1019, startPoint y: 153, endPoint x: 823, endPoint y: 138, distance: 197.4
click at [1019, 153] on select "[Selecione...] SuperFácil Atacado - Rodoviária" at bounding box center [722, 148] width 620 height 27
select select "400"
click at [412, 135] on select "[Selecione...] SuperFácil Atacado - Rodoviária" at bounding box center [722, 148] width 620 height 27
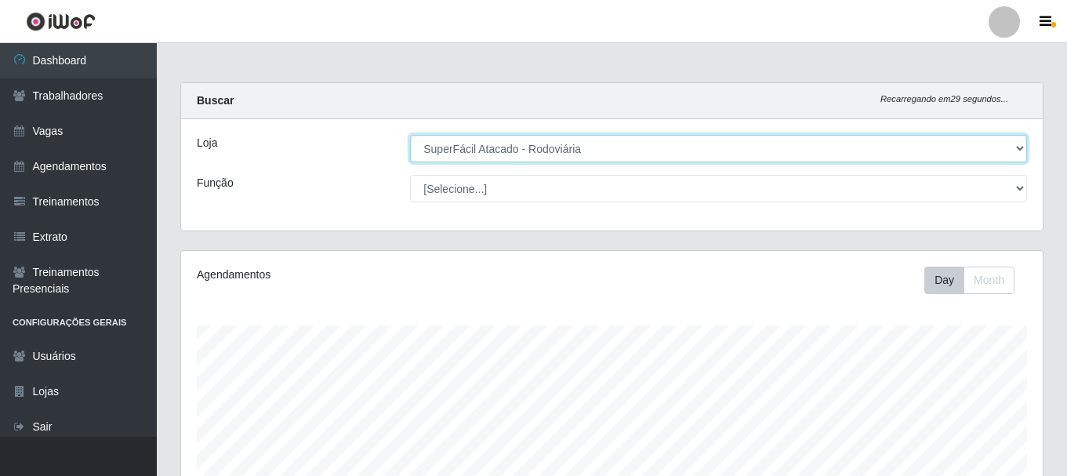
scroll to position [325, 862]
click at [1022, 146] on select "[Selecione...] SuperFácil Atacado - Rodoviária" at bounding box center [718, 148] width 617 height 27
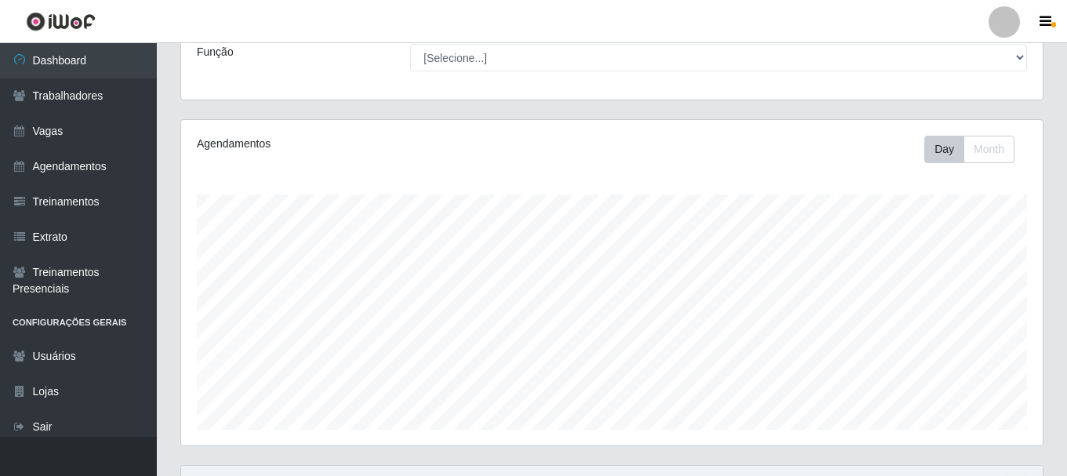
scroll to position [0, 0]
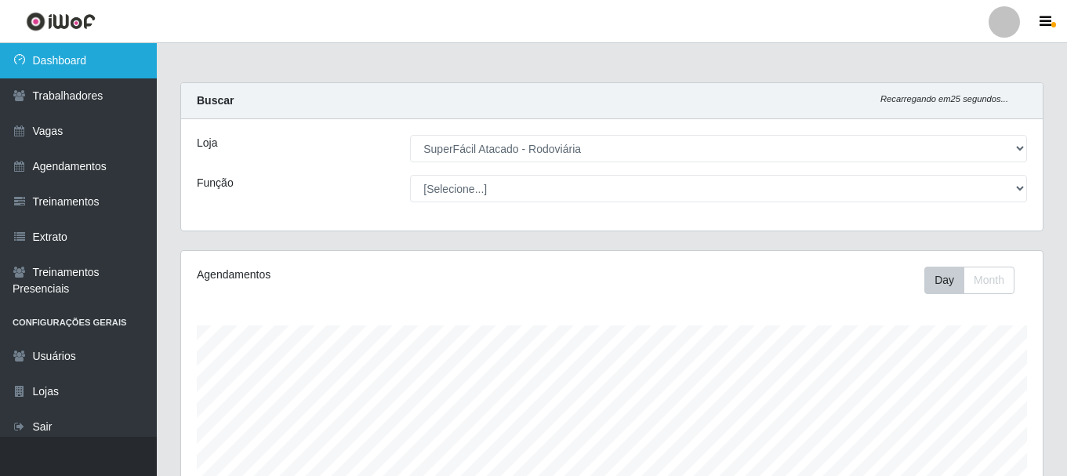
click at [42, 59] on link "Dashboard" at bounding box center [78, 60] width 157 height 35
click at [75, 60] on link "Dashboard" at bounding box center [78, 60] width 157 height 35
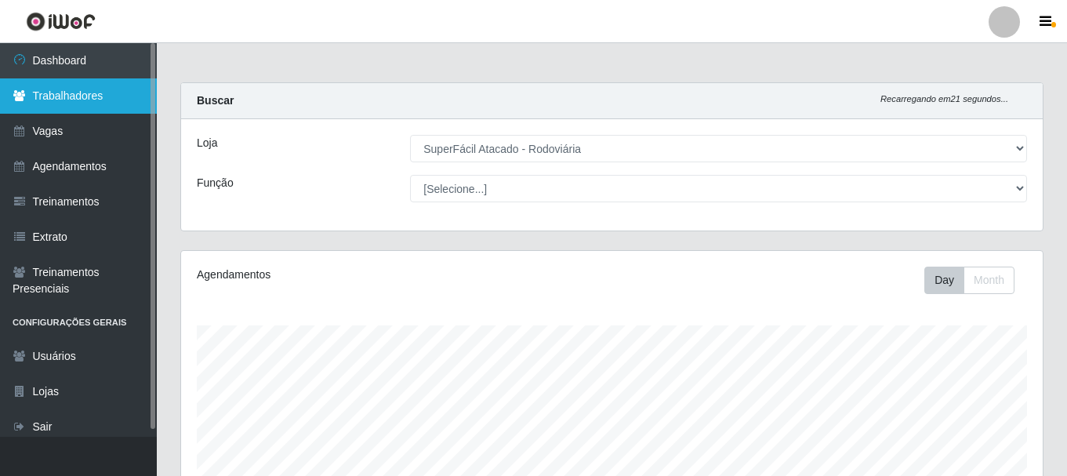
click at [68, 89] on link "Trabalhadores" at bounding box center [78, 95] width 157 height 35
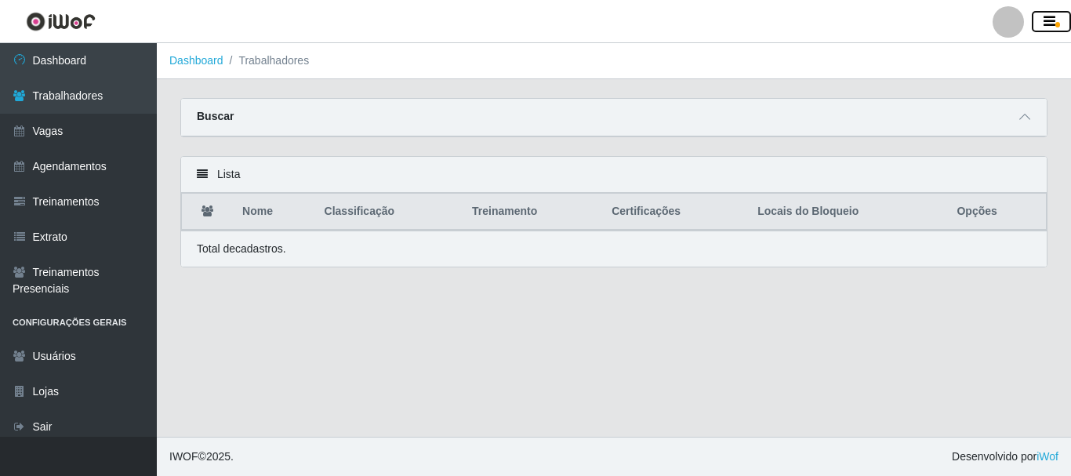
click at [1049, 23] on icon "button" at bounding box center [1050, 22] width 12 height 14
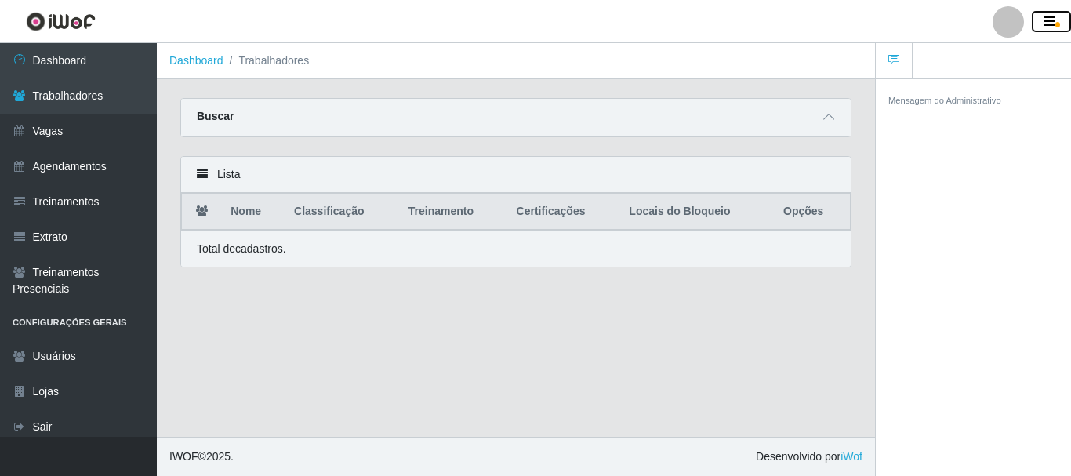
click at [1049, 23] on icon "button" at bounding box center [1050, 22] width 12 height 14
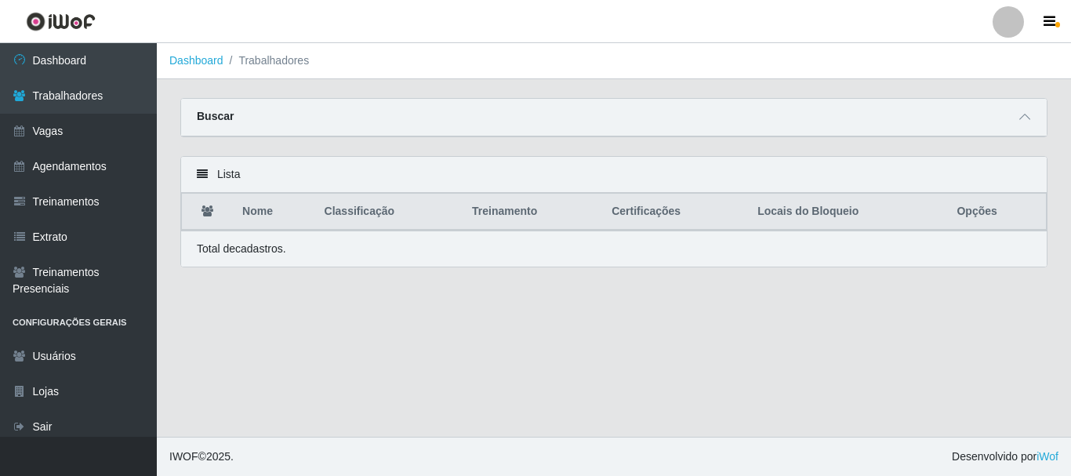
click at [1013, 24] on div at bounding box center [1008, 21] width 31 height 31
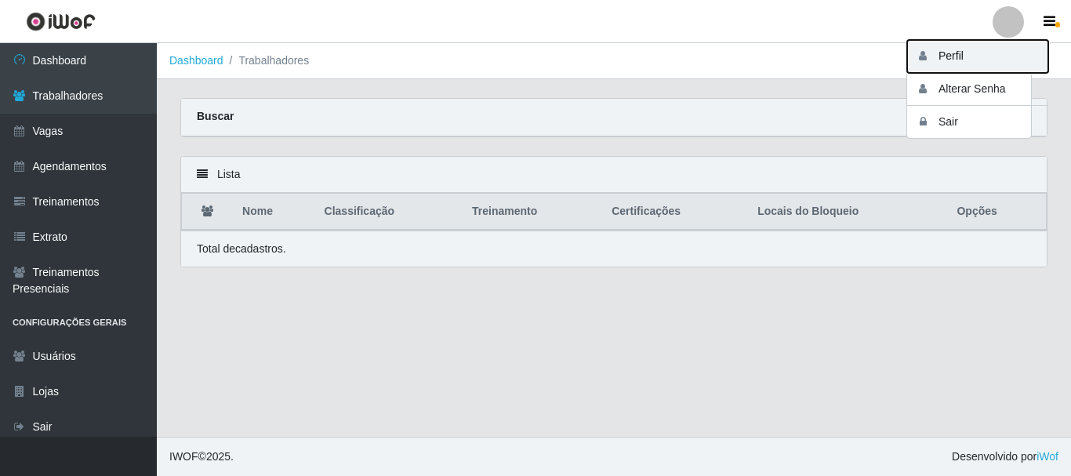
click at [949, 54] on button "Perfil" at bounding box center [977, 56] width 141 height 33
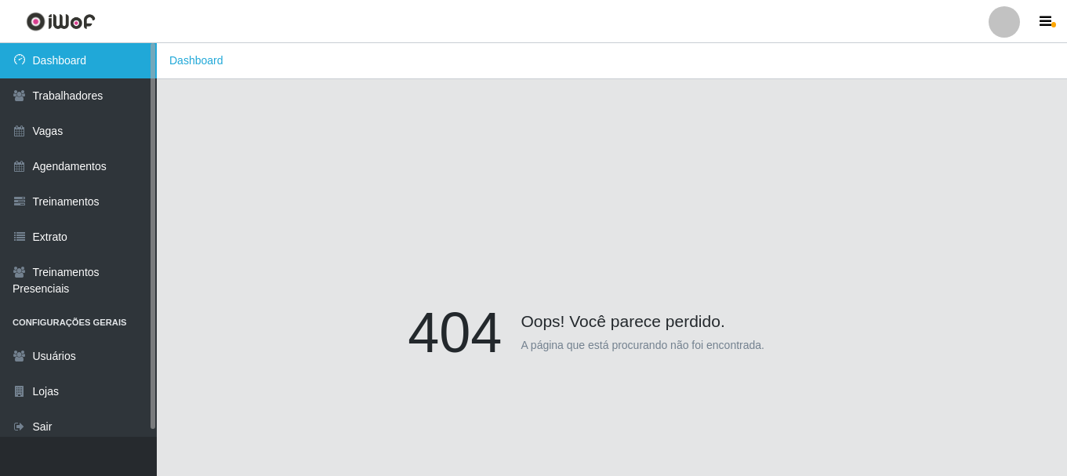
click at [79, 61] on link "Dashboard" at bounding box center [78, 60] width 157 height 35
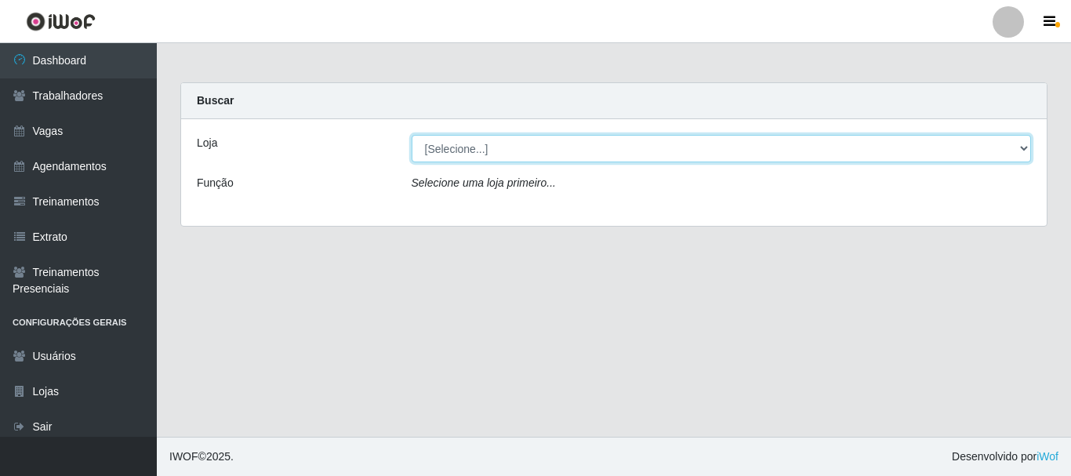
click at [1023, 149] on select "[Selecione...] SuperFácil Atacado - Rodoviária" at bounding box center [722, 148] width 620 height 27
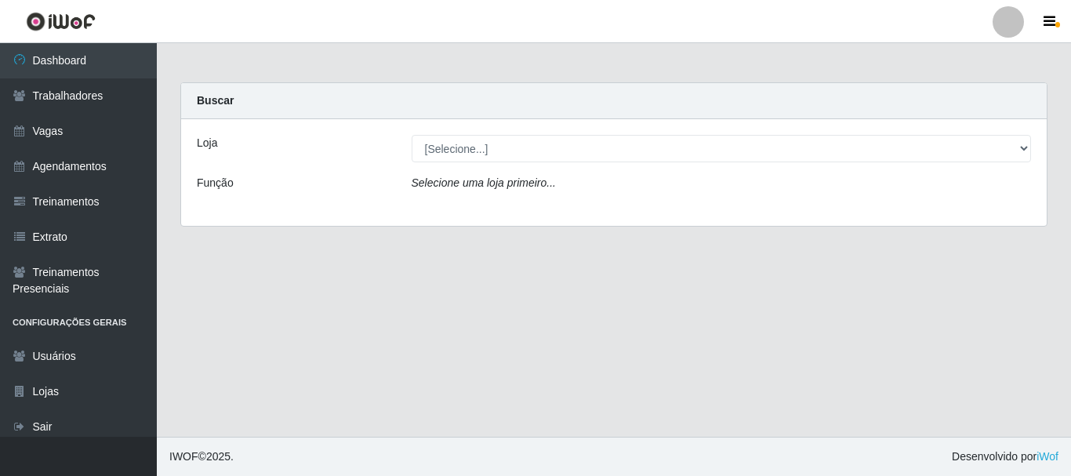
click at [571, 263] on main "Carregando... Buscar Loja [Selecione...] SuperFácil Atacado - Rodoviária Função…" at bounding box center [614, 240] width 914 height 394
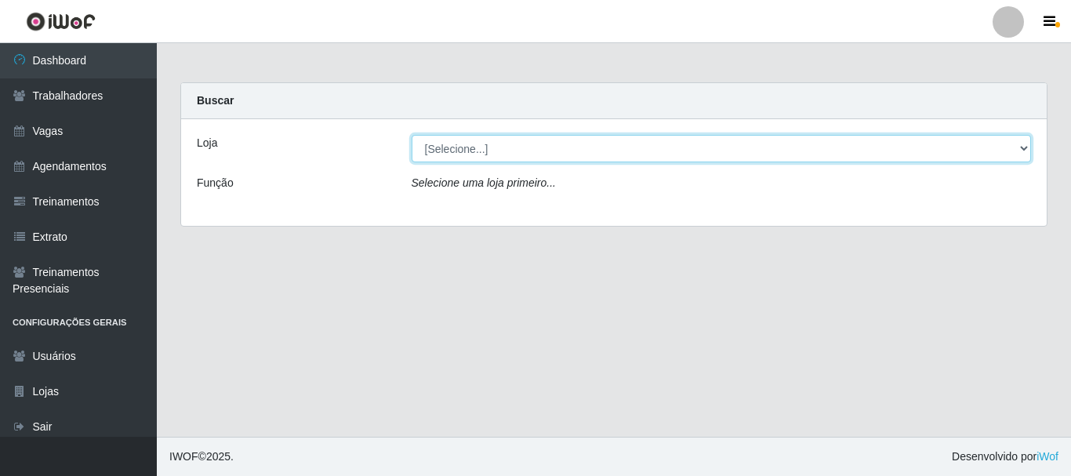
drag, startPoint x: 1020, startPoint y: 148, endPoint x: 977, endPoint y: 141, distance: 43.7
click at [1020, 148] on select "[Selecione...] SuperFácil Atacado - Rodoviária" at bounding box center [722, 148] width 620 height 27
select select "400"
click at [412, 135] on select "[Selecione...] SuperFácil Atacado - Rodoviária" at bounding box center [722, 148] width 620 height 27
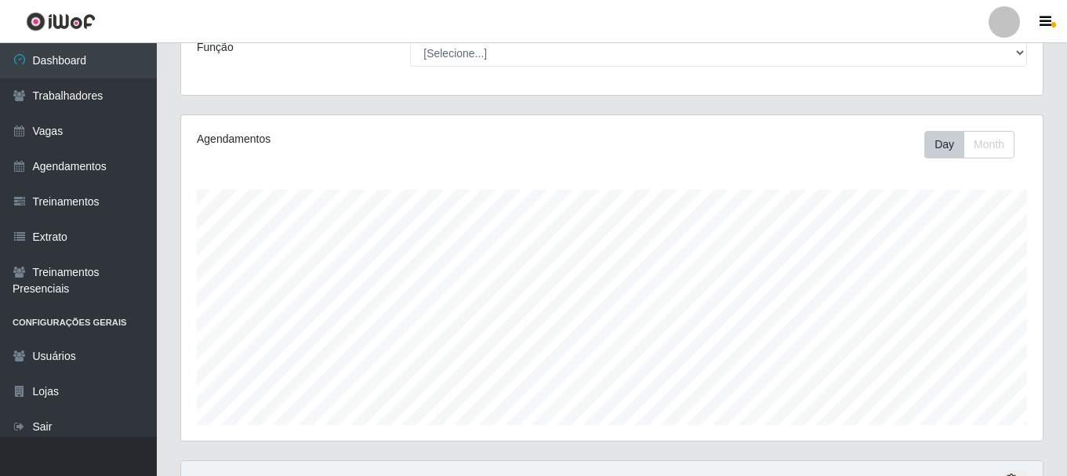
scroll to position [51, 0]
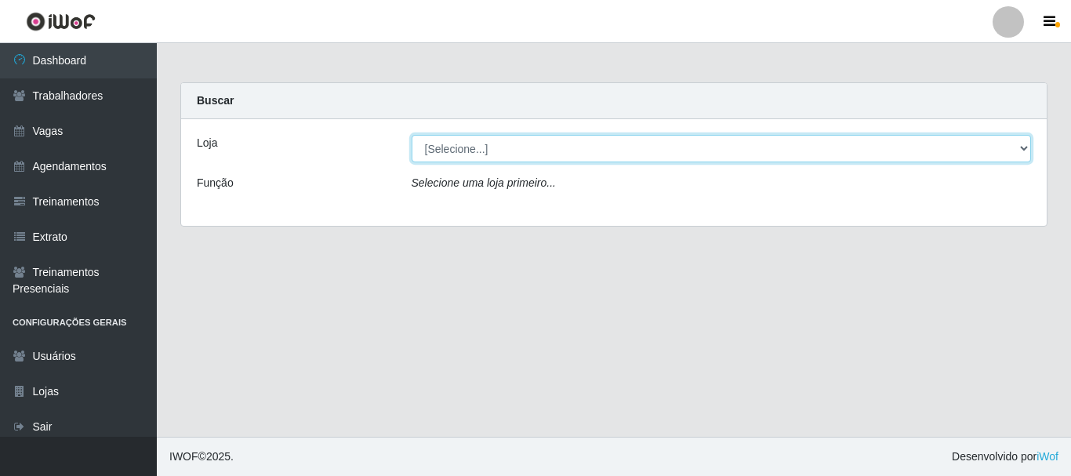
click at [1025, 148] on select "[Selecione...] SuperFácil Atacado - Rodoviária" at bounding box center [722, 148] width 620 height 27
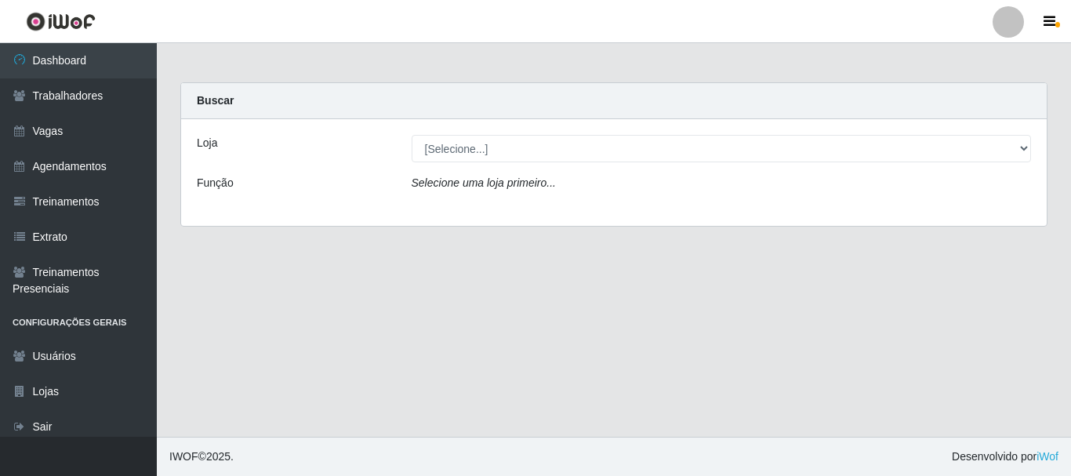
click at [724, 343] on main "Carregando... Buscar Loja [Selecione...] SuperFácil Atacado - Rodoviária Função…" at bounding box center [614, 240] width 914 height 394
click at [724, 341] on main "Carregando... Buscar Loja [Selecione...] SuperFácil Atacado - Rodoviária Função…" at bounding box center [614, 240] width 914 height 394
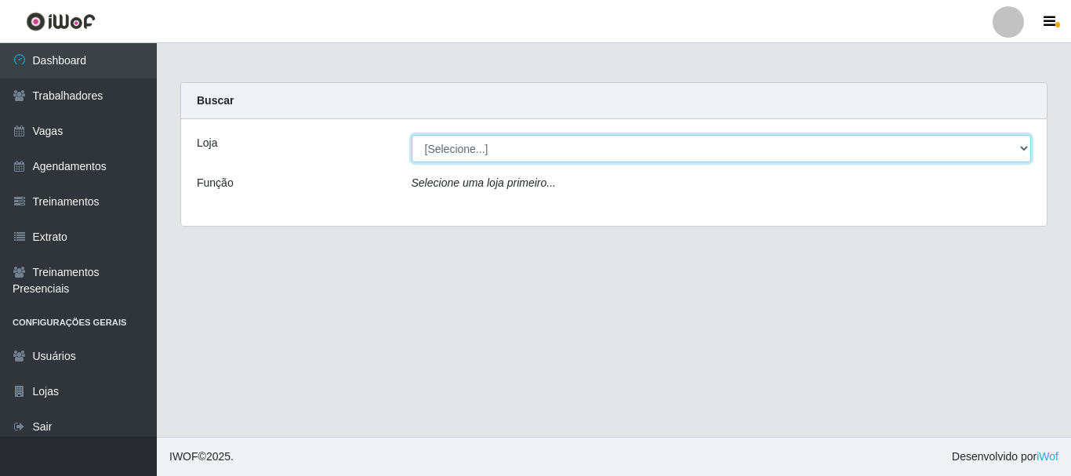
click at [539, 159] on select "[Selecione...] SuperFácil Atacado - Rodoviária" at bounding box center [722, 148] width 620 height 27
click at [412, 135] on select "[Selecione...] SuperFácil Atacado - Rodoviária" at bounding box center [722, 148] width 620 height 27
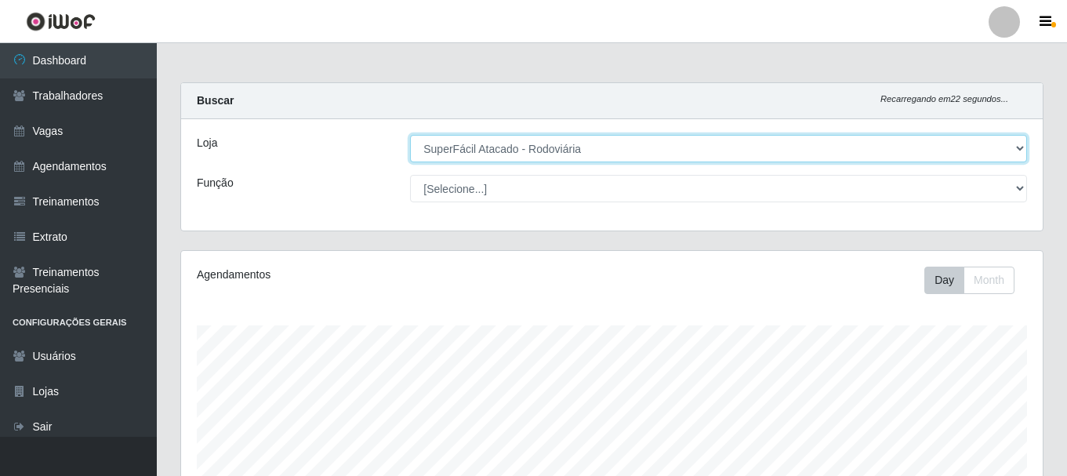
click at [1012, 153] on select "[Selecione...] SuperFácil Atacado - Rodoviária" at bounding box center [718, 148] width 617 height 27
select select "[Selecione...]"
click at [411, 135] on select "[Selecione...] SuperFácil Atacado - Rodoviária" at bounding box center [718, 148] width 617 height 27
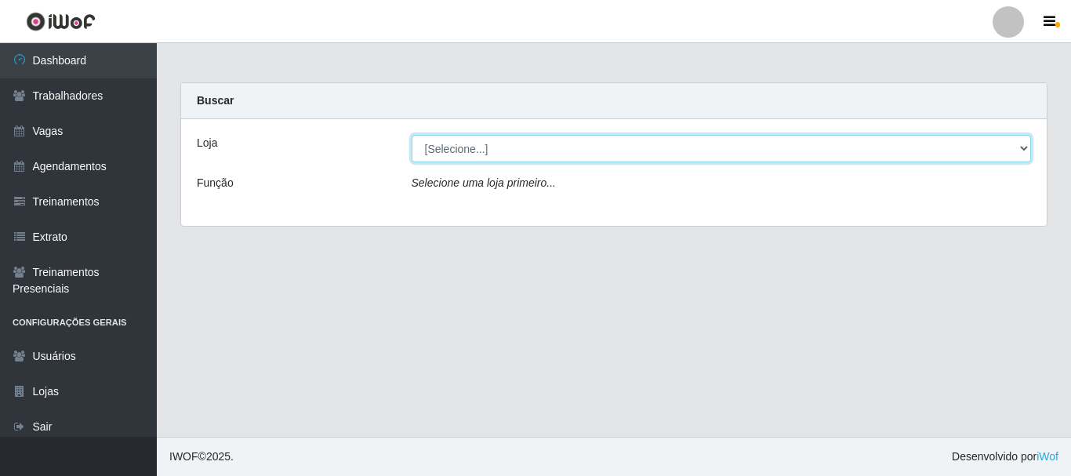
click at [600, 162] on select "[Selecione...] SuperFácil Atacado - Rodoviária" at bounding box center [722, 148] width 620 height 27
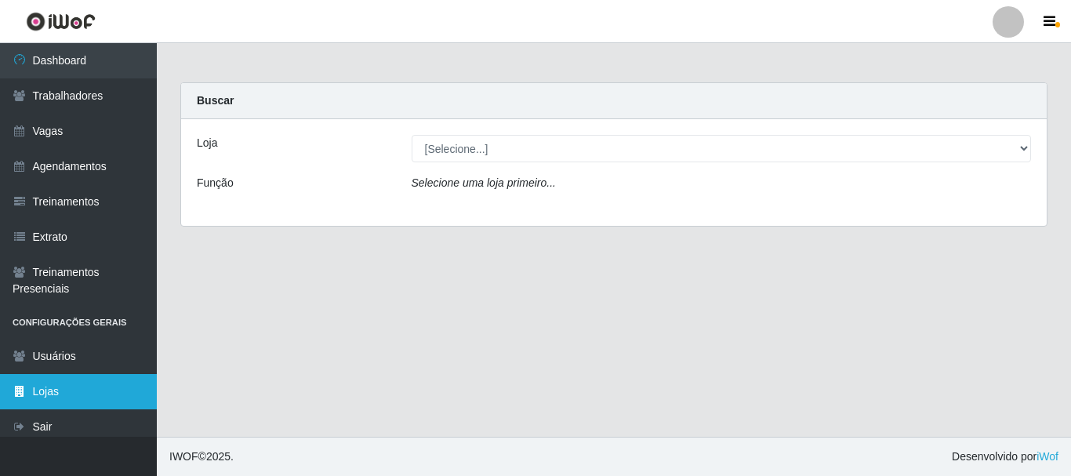
click at [38, 403] on link "Lojas" at bounding box center [78, 391] width 157 height 35
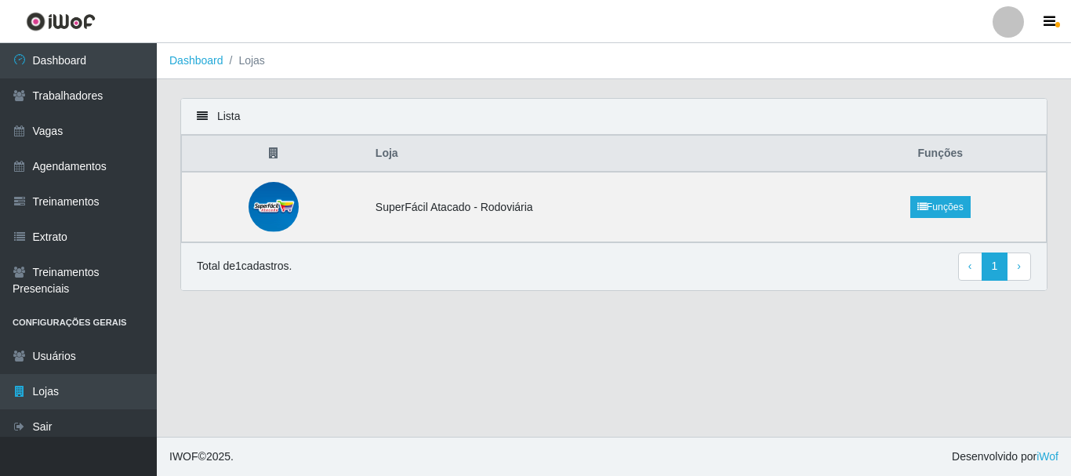
click at [1007, 28] on div at bounding box center [1008, 21] width 31 height 31
click at [980, 121] on button "Sair" at bounding box center [977, 122] width 141 height 32
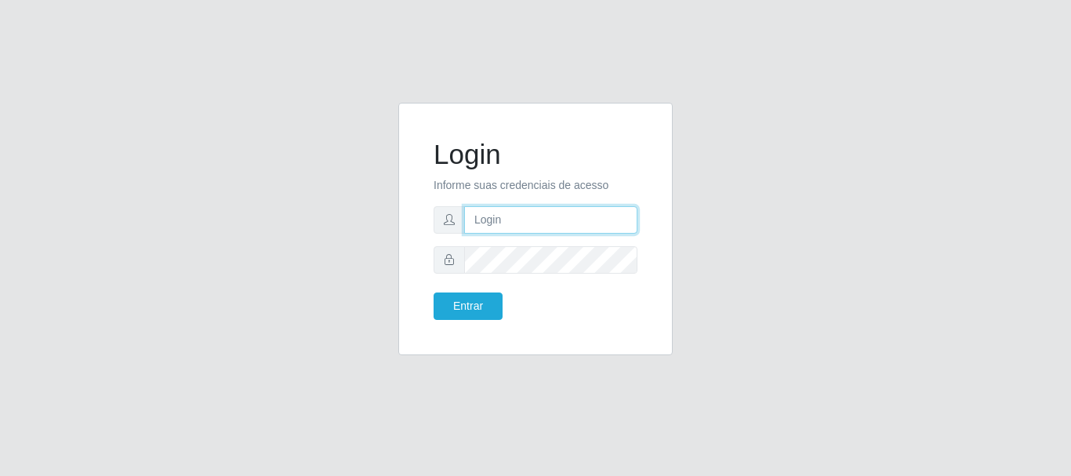
click at [548, 230] on input "text" at bounding box center [550, 219] width 173 height 27
type input "[EMAIL_ADDRESS][DOMAIN_NAME]"
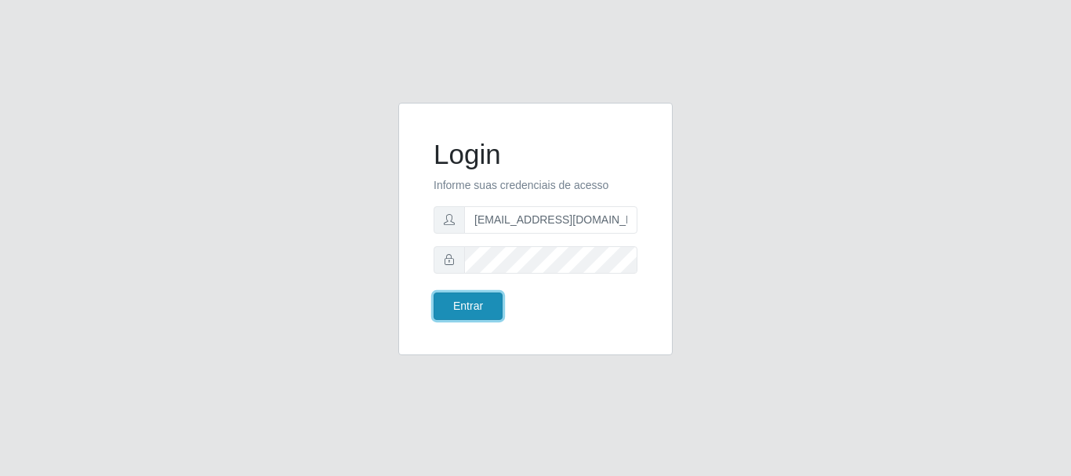
click at [456, 312] on button "Entrar" at bounding box center [468, 306] width 69 height 27
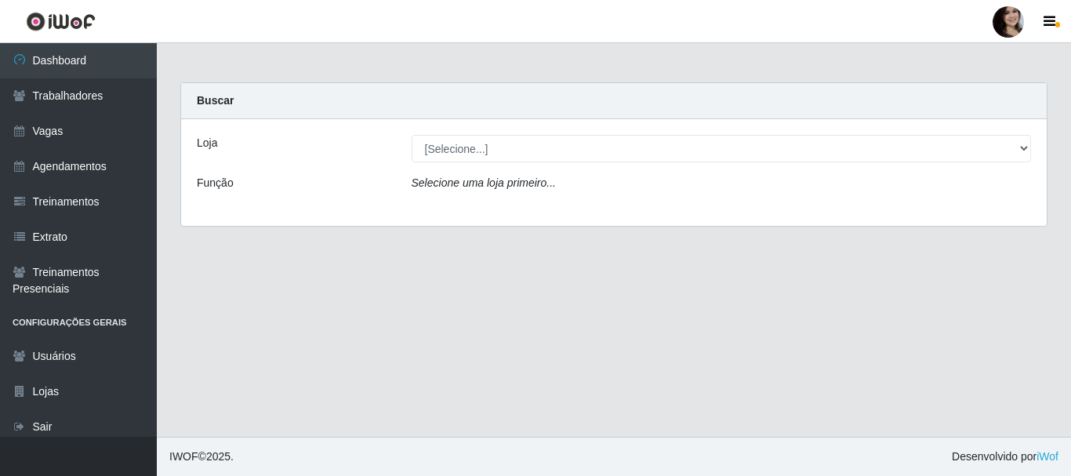
click at [995, 133] on div "Loja [Selecione...] SuperFácil Atacado - [PERSON_NAME] Função Selecione uma loj…" at bounding box center [614, 172] width 866 height 107
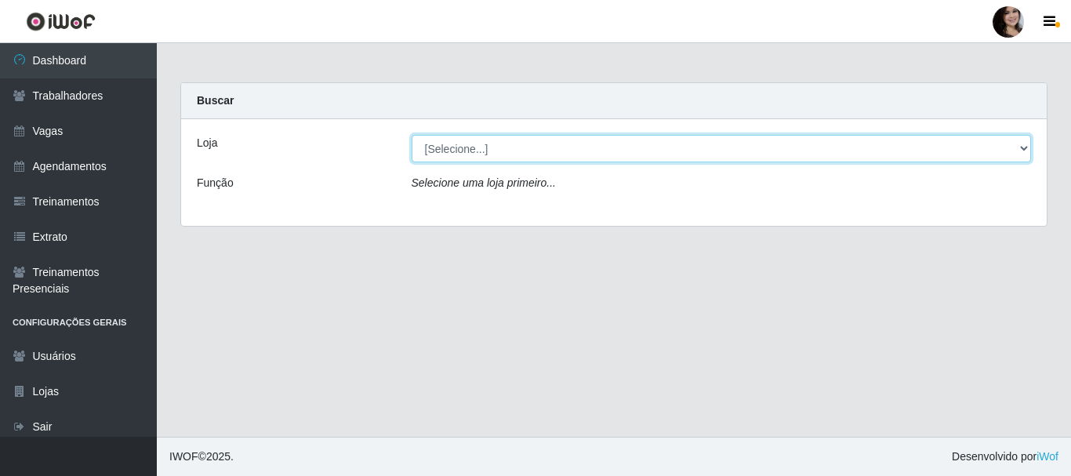
click at [1025, 148] on select "[Selecione...] SuperFácil Atacado - [PERSON_NAME]" at bounding box center [722, 148] width 620 height 27
select select "399"
click at [412, 135] on select "[Selecione...] SuperFácil Atacado - [PERSON_NAME]" at bounding box center [722, 148] width 620 height 27
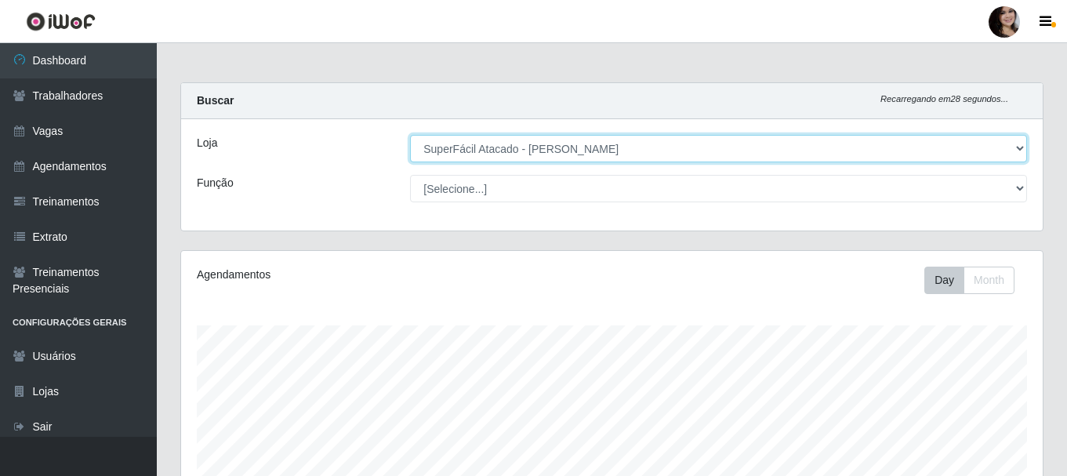
scroll to position [325, 862]
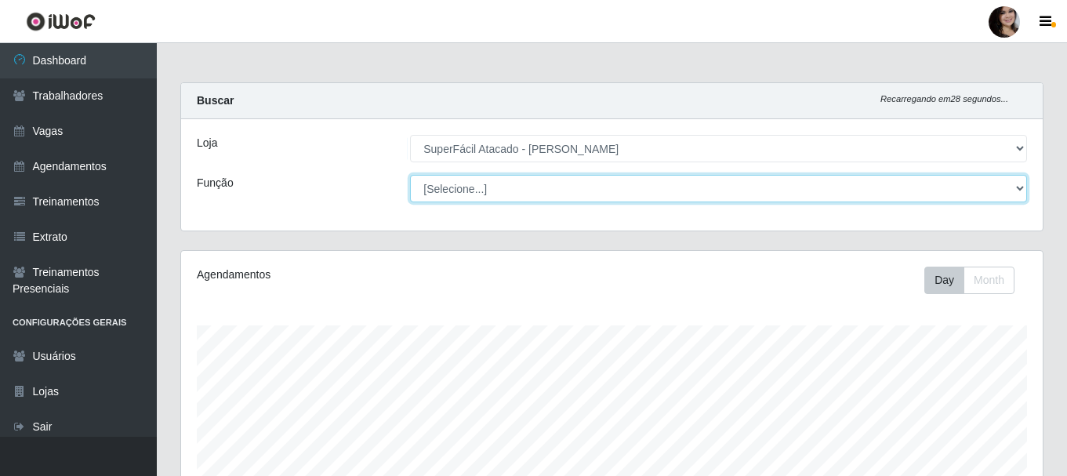
click at [1021, 191] on select "[Selecione...] Embalador Embalador + Embalador ++ Operador de Caixa Operador de…" at bounding box center [718, 188] width 617 height 27
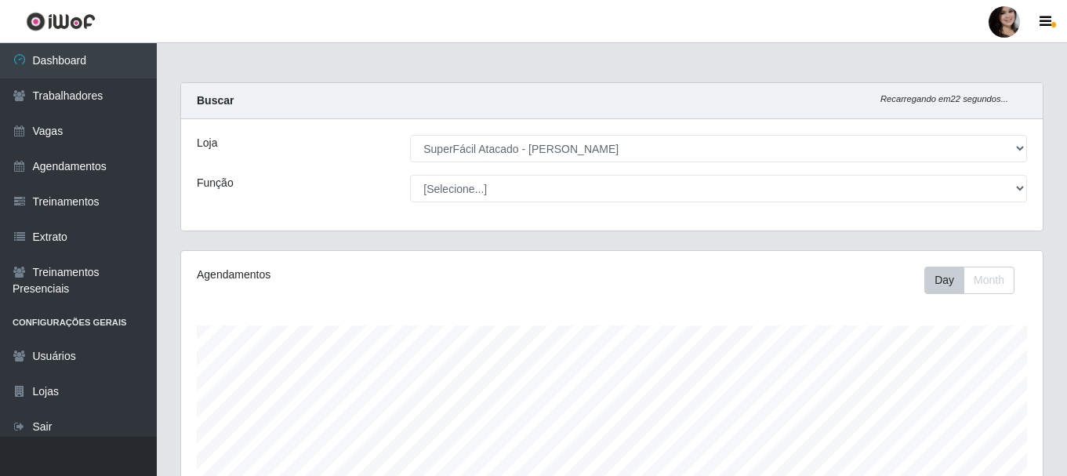
click at [358, 209] on div "Loja [Selecione...] SuperFácil Atacado - [PERSON_NAME] Função [Selecione...] Em…" at bounding box center [612, 174] width 862 height 111
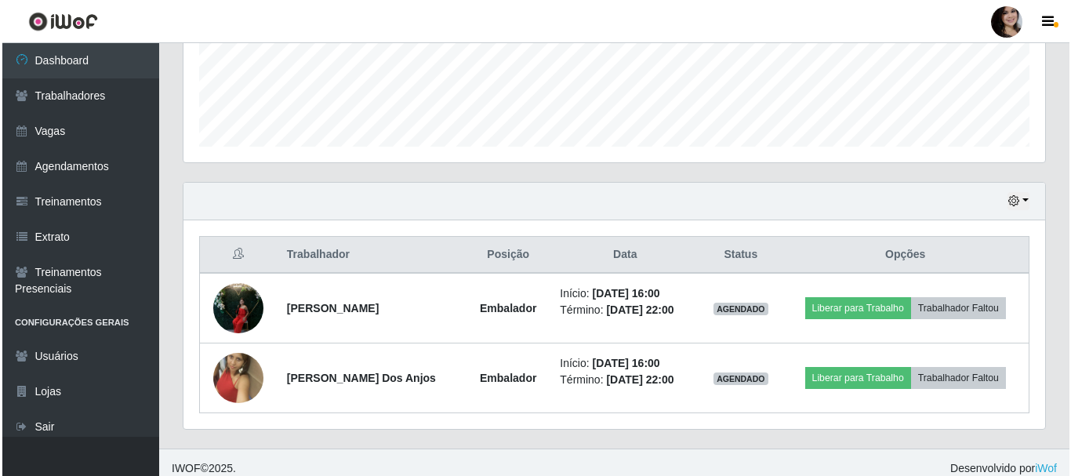
scroll to position [426, 0]
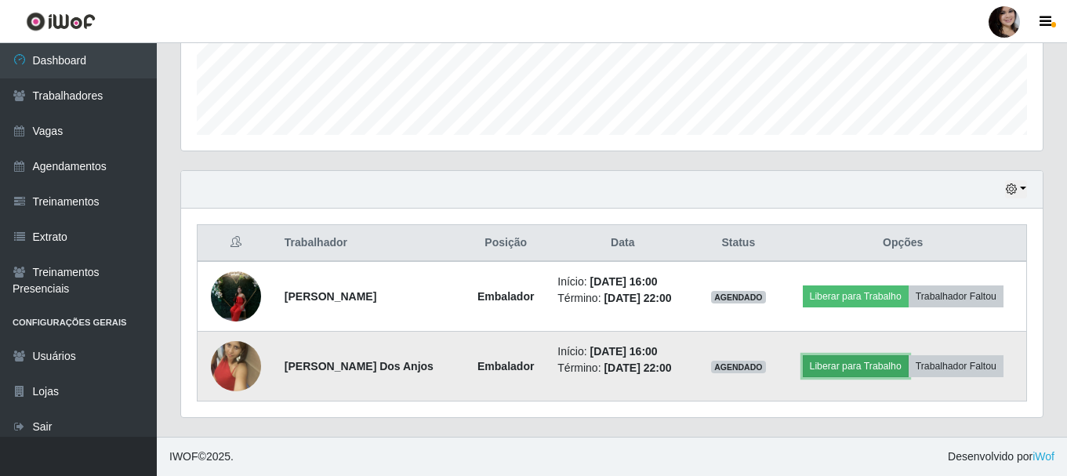
click at [830, 373] on button "Liberar para Trabalho" at bounding box center [856, 366] width 106 height 22
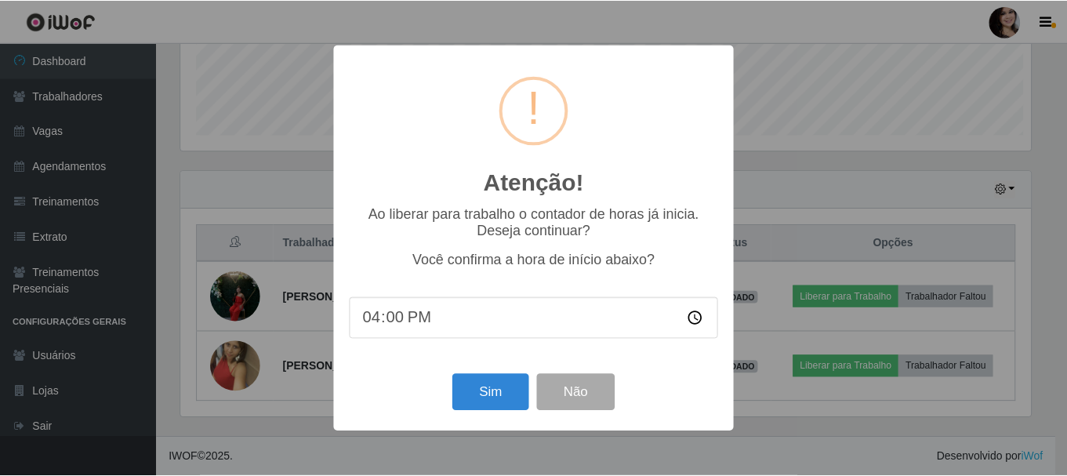
scroll to position [325, 854]
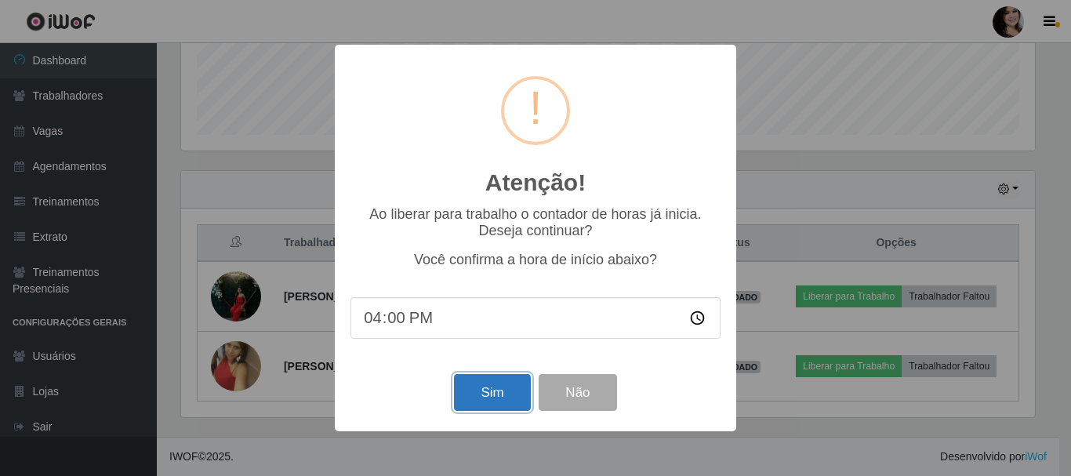
click at [456, 394] on button "Sim" at bounding box center [492, 392] width 76 height 37
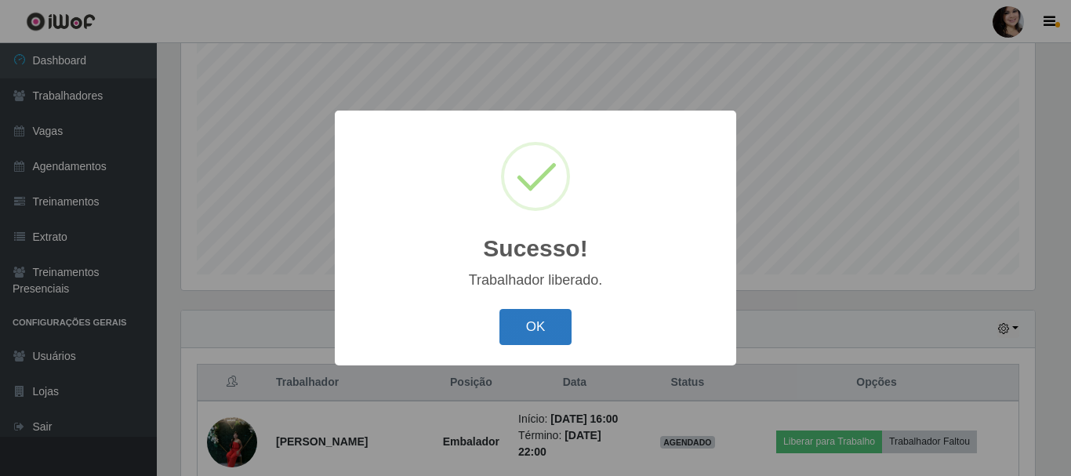
click at [558, 326] on button "OK" at bounding box center [536, 327] width 73 height 37
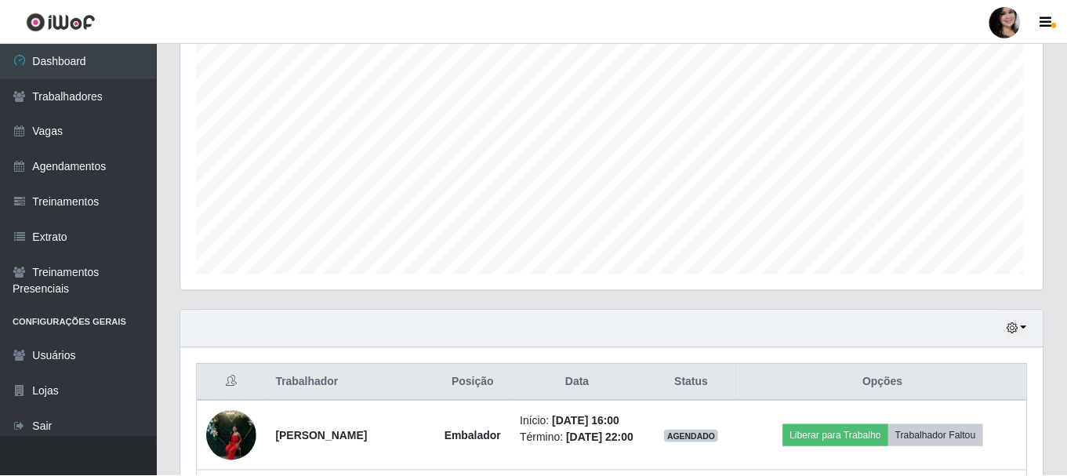
scroll to position [325, 862]
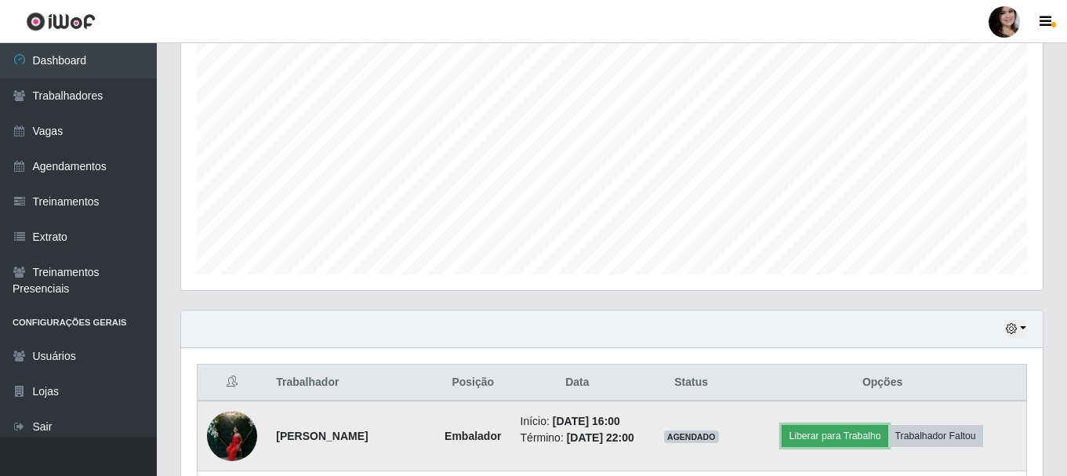
click at [860, 442] on button "Liberar para Trabalho" at bounding box center [835, 436] width 106 height 22
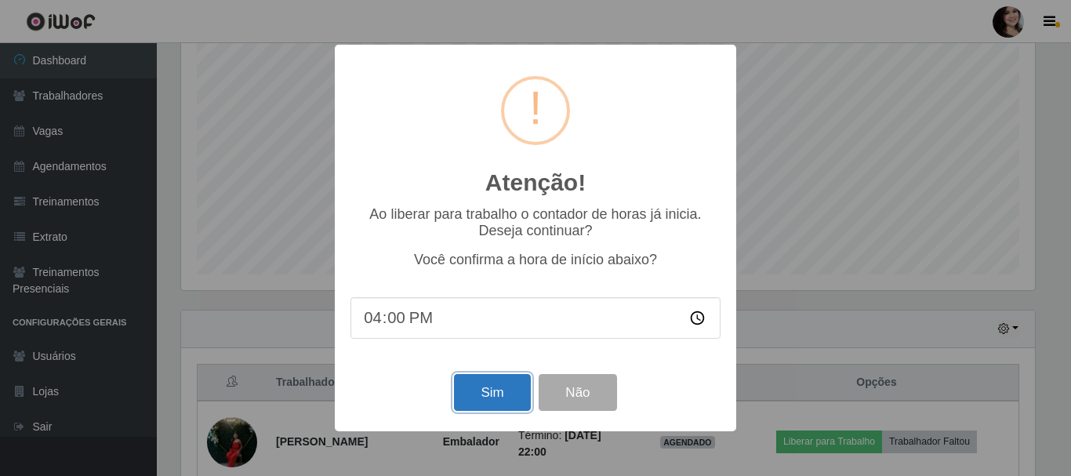
click at [480, 388] on button "Sim" at bounding box center [492, 392] width 76 height 37
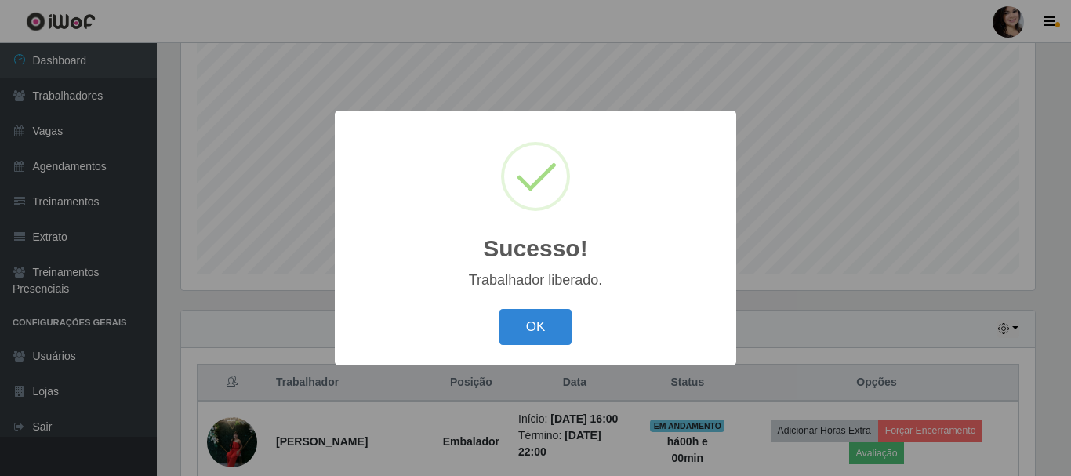
click at [500, 309] on button "OK" at bounding box center [536, 327] width 73 height 37
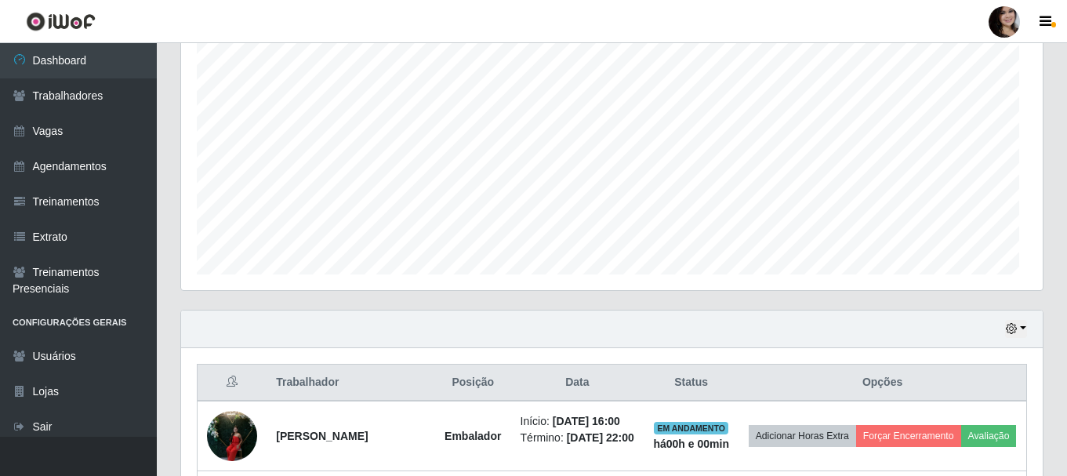
scroll to position [325, 862]
